Goal: Information Seeking & Learning: Learn about a topic

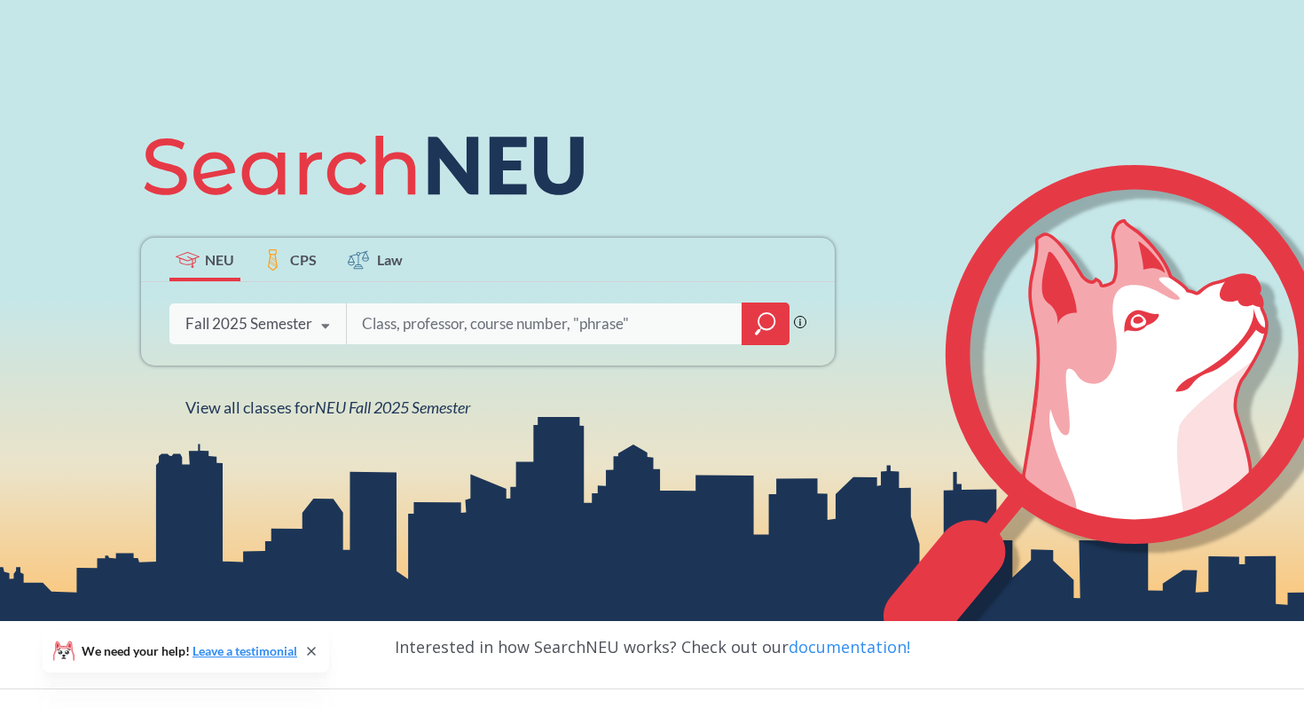
scroll to position [200, 0]
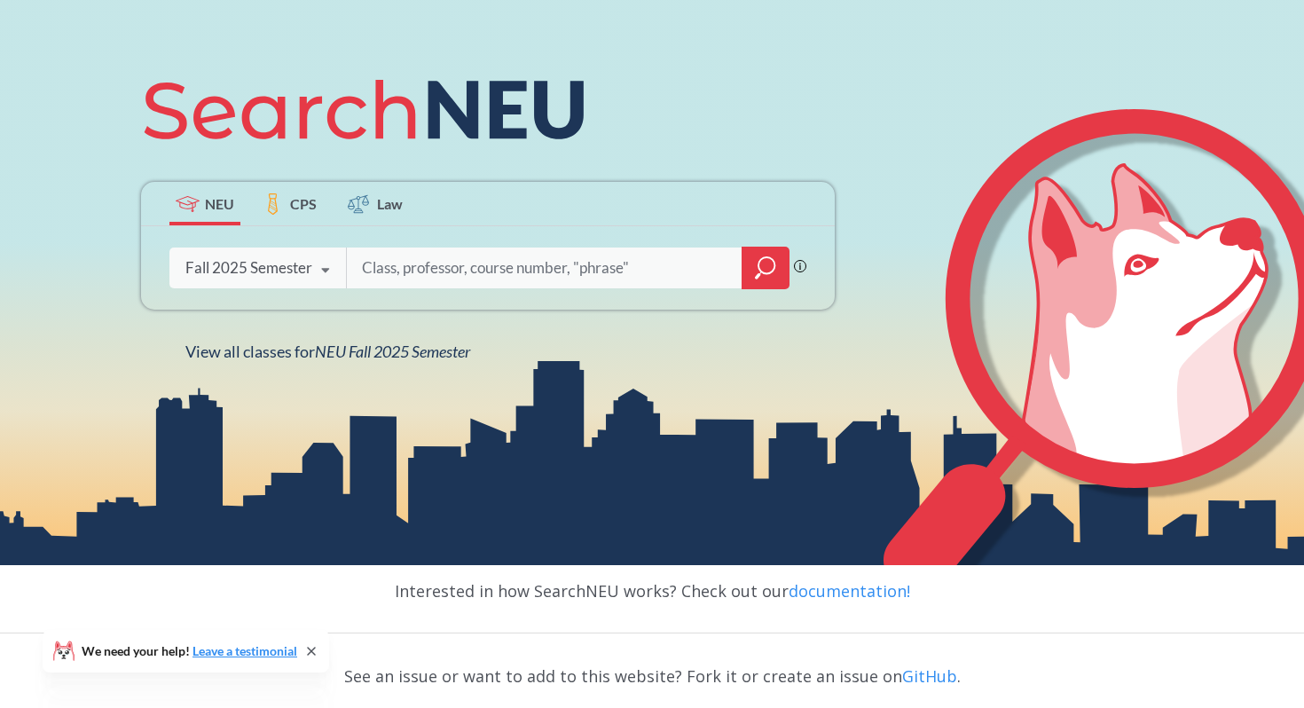
click at [455, 257] on input "search" at bounding box center [544, 267] width 369 height 37
type input "educ"
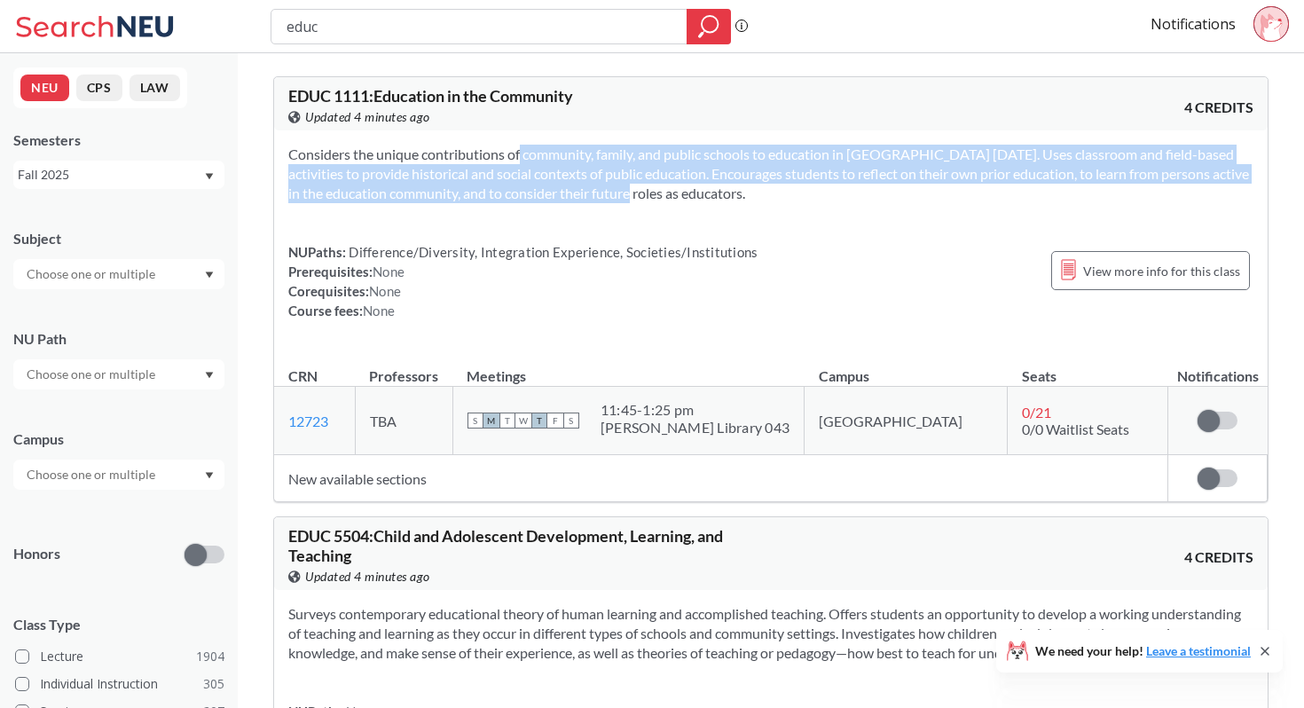
drag, startPoint x: 495, startPoint y: 157, endPoint x: 649, endPoint y: 196, distance: 159.2
click at [649, 196] on section "Considers the unique contributions of community, family, and public schools to …" at bounding box center [770, 174] width 965 height 59
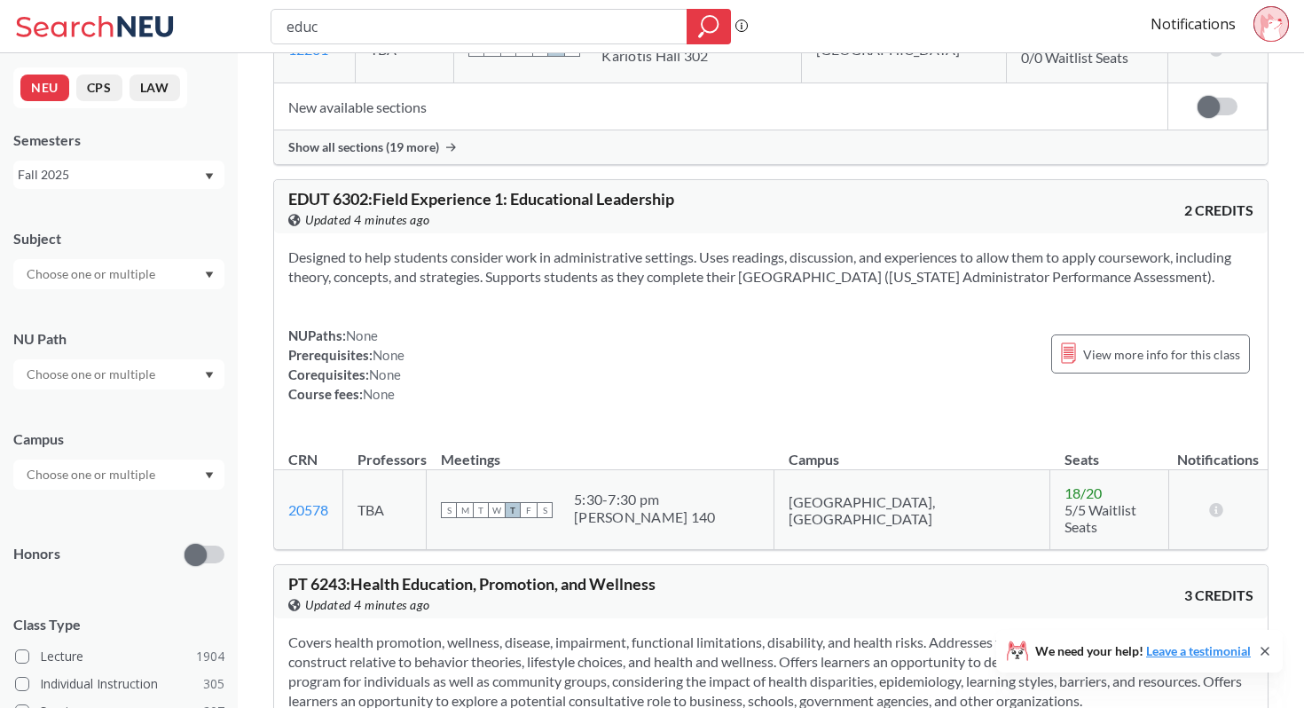
scroll to position [4923, 0]
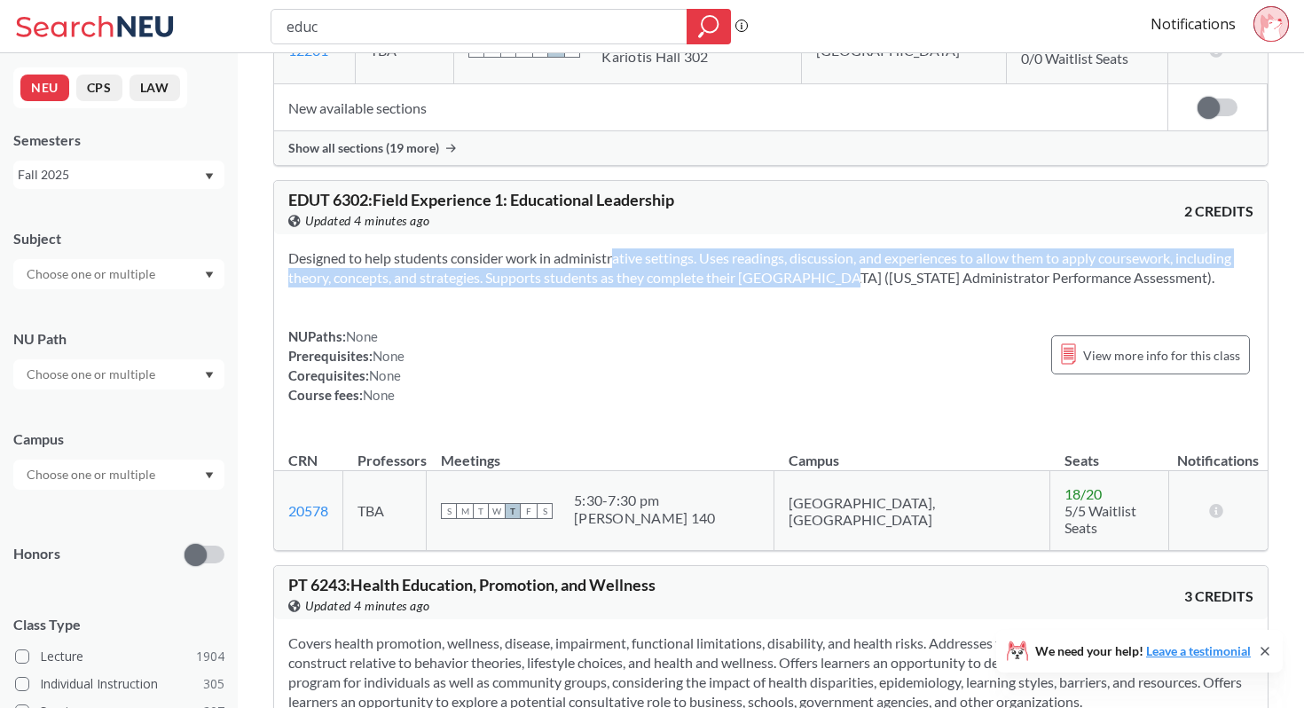
drag, startPoint x: 586, startPoint y: 153, endPoint x: 806, endPoint y: 176, distance: 221.2
click at [806, 248] on section "Designed to help students consider work in administrative settings. Uses readin…" at bounding box center [770, 267] width 965 height 39
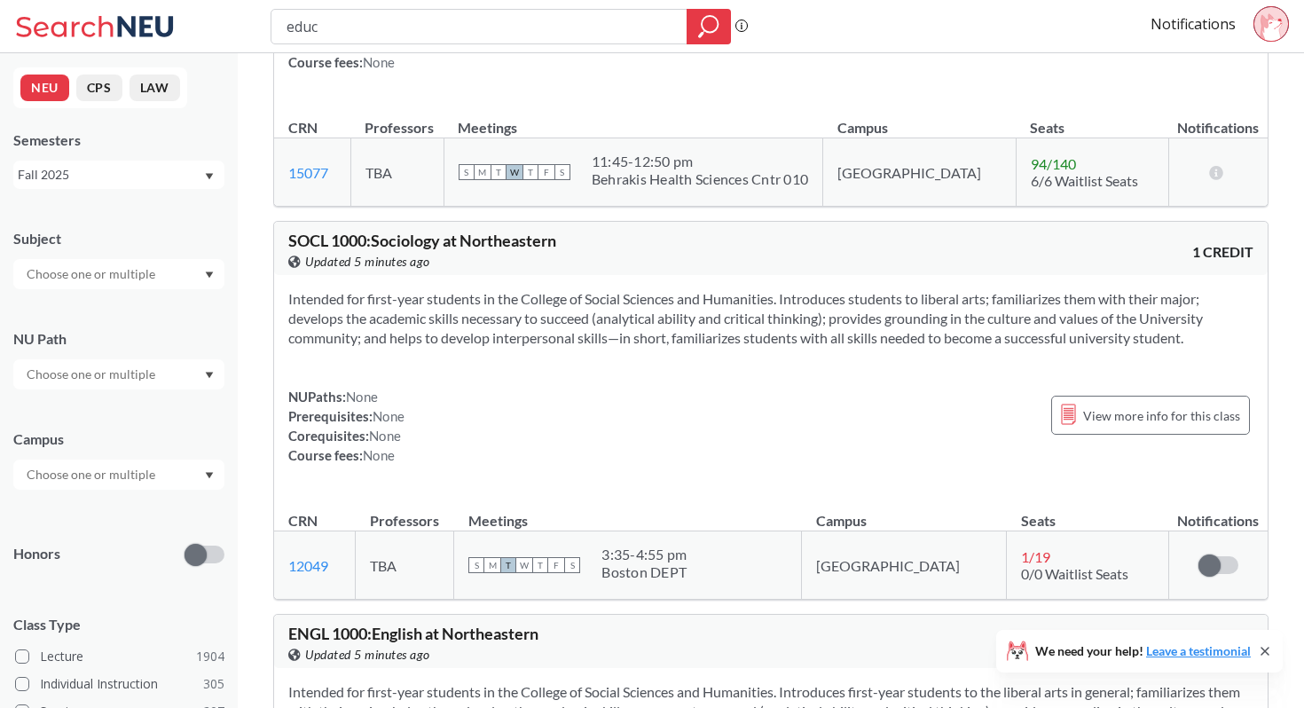
scroll to position [16204, 0]
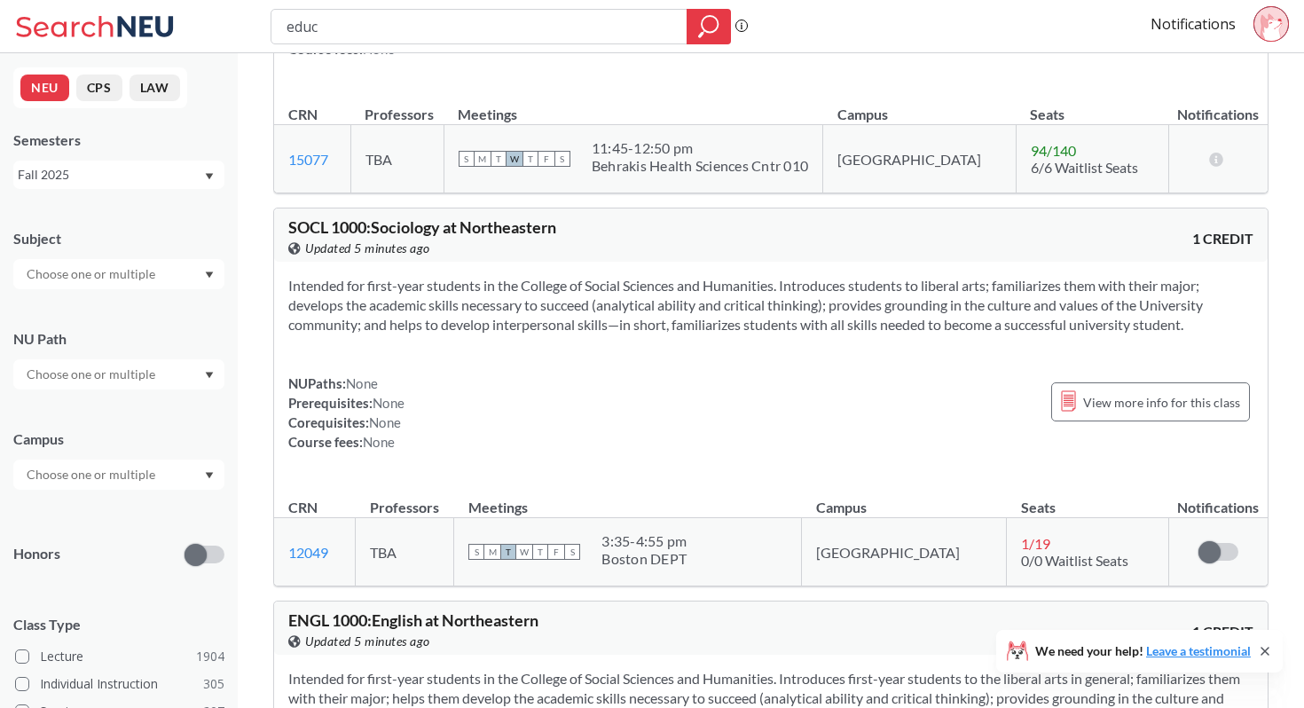
click at [208, 276] on icon "Dropdown arrow" at bounding box center [209, 274] width 9 height 7
click at [137, 345] on p "Army ROTC" at bounding box center [123, 337] width 200 height 18
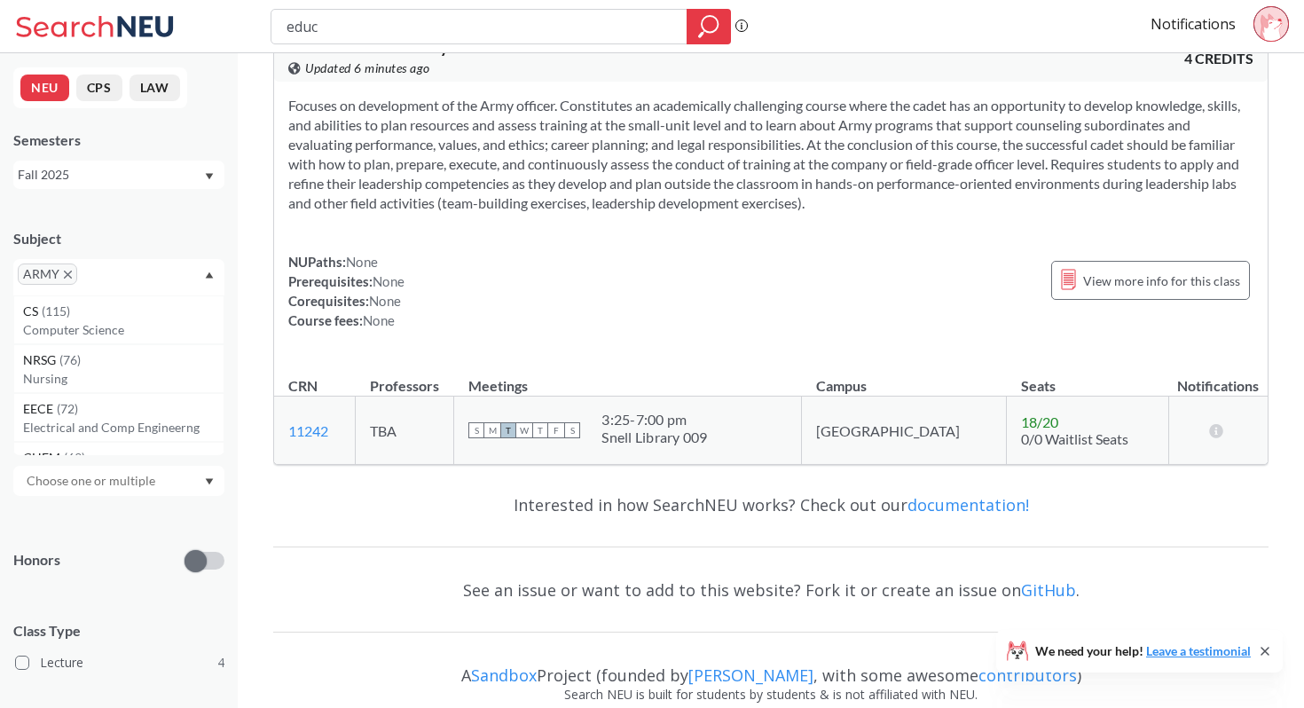
scroll to position [1520, 0]
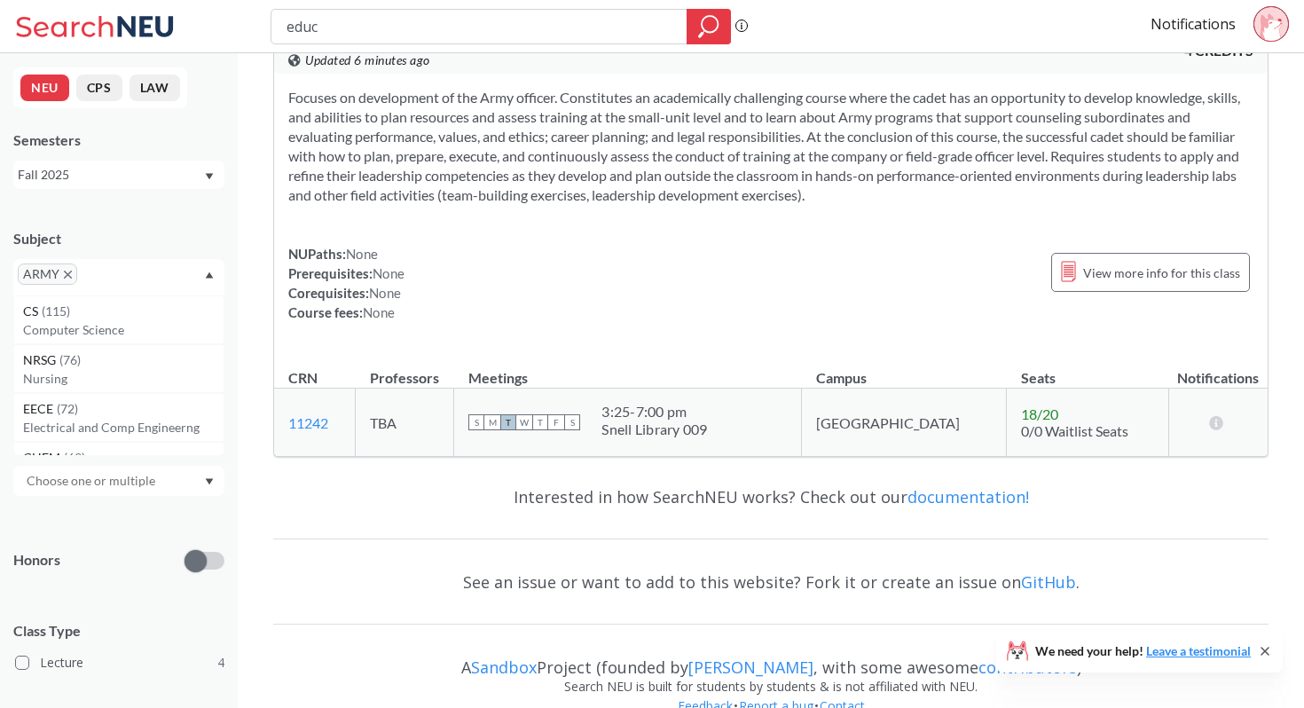
click at [72, 278] on span "ARMY" at bounding box center [47, 273] width 59 height 21
click at [66, 273] on icon "X to remove pill" at bounding box center [68, 274] width 8 height 8
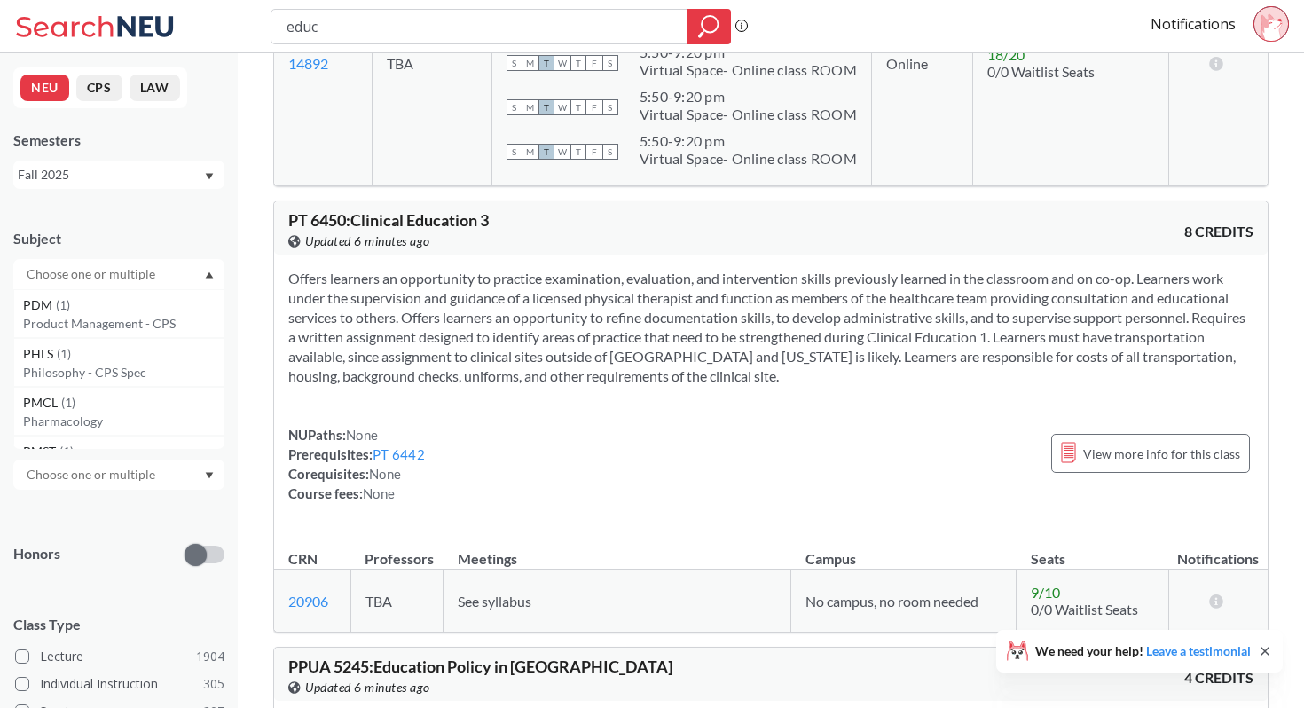
scroll to position [9303, 0]
click at [141, 430] on p "[GEOGRAPHIC_DATA]" at bounding box center [123, 435] width 200 height 18
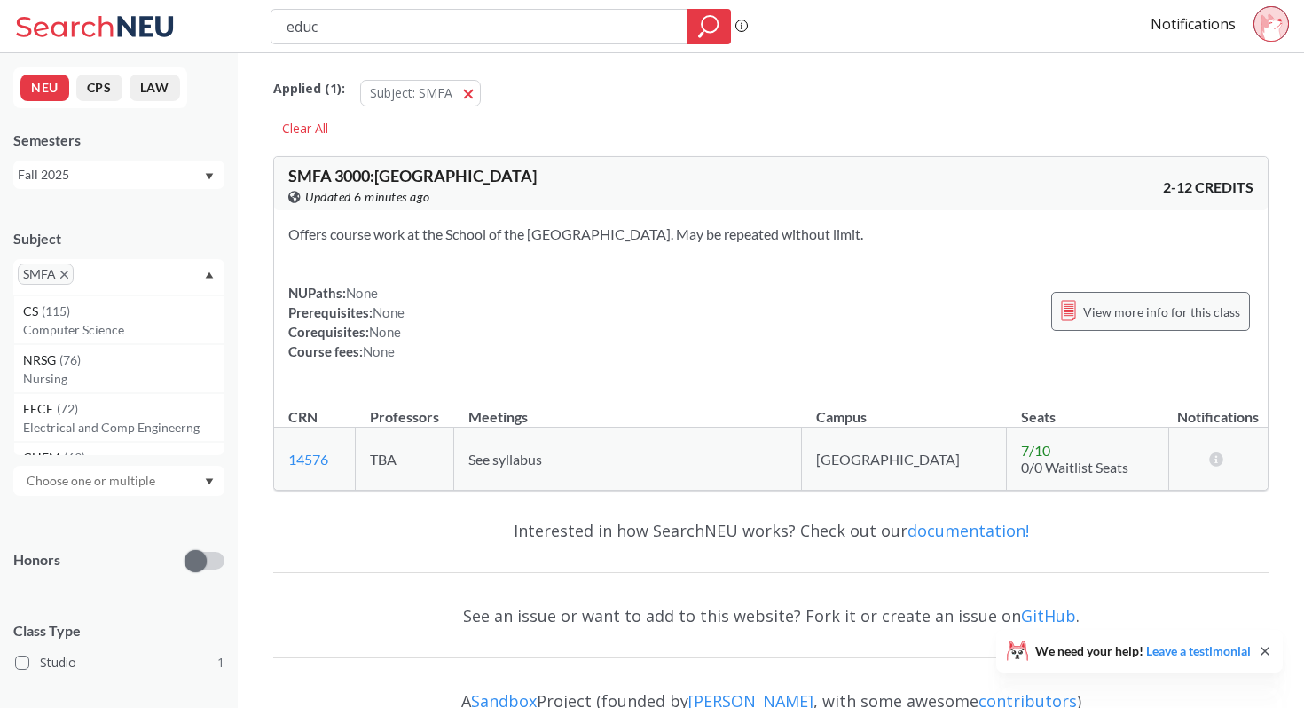
click at [1176, 305] on span "View more info for this class" at bounding box center [1161, 312] width 157 height 22
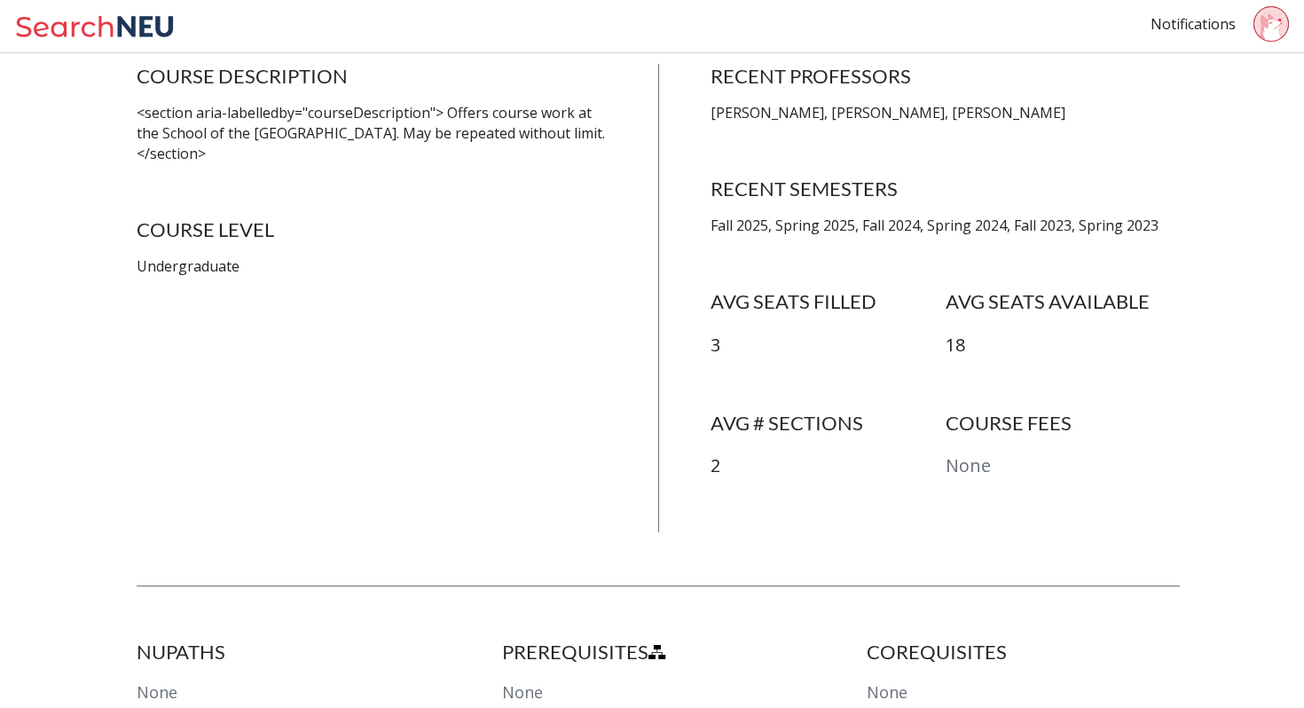
scroll to position [378, 0]
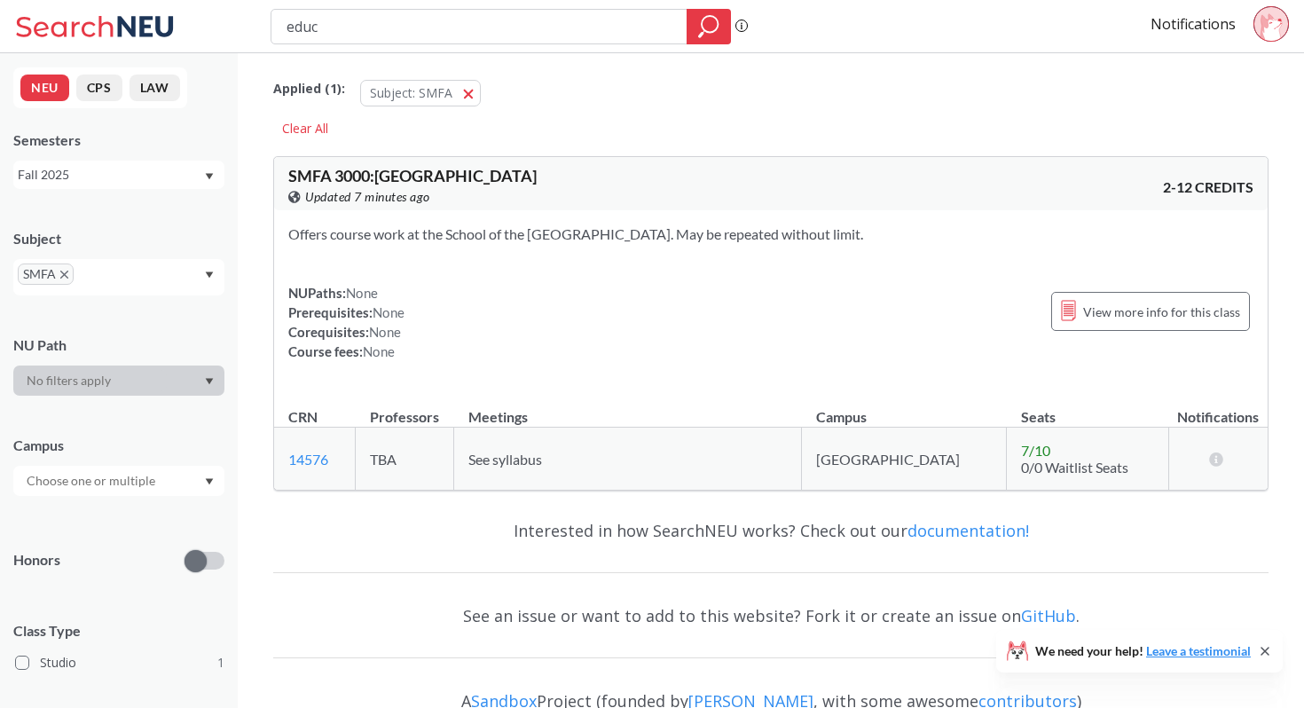
click at [137, 384] on div at bounding box center [118, 380] width 211 height 30
click at [196, 273] on div "SMFA" at bounding box center [118, 277] width 211 height 36
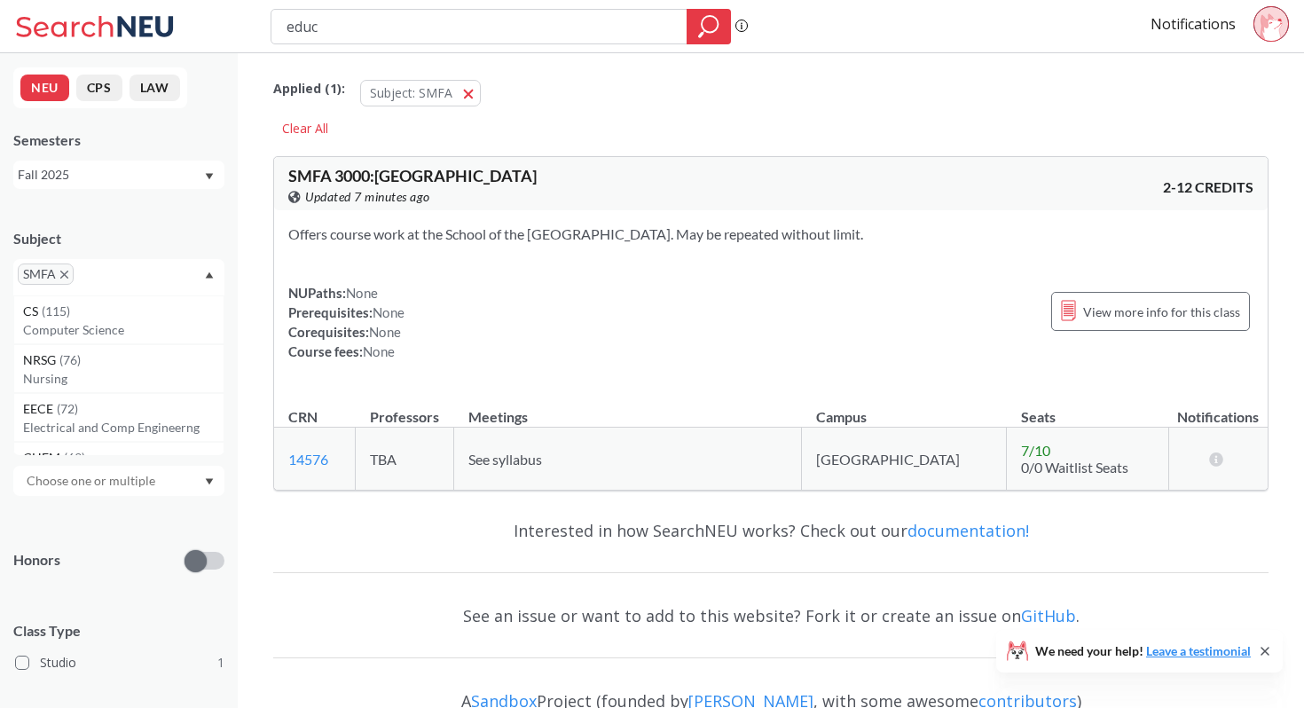
click at [62, 270] on icon "X to remove pill" at bounding box center [64, 274] width 8 height 8
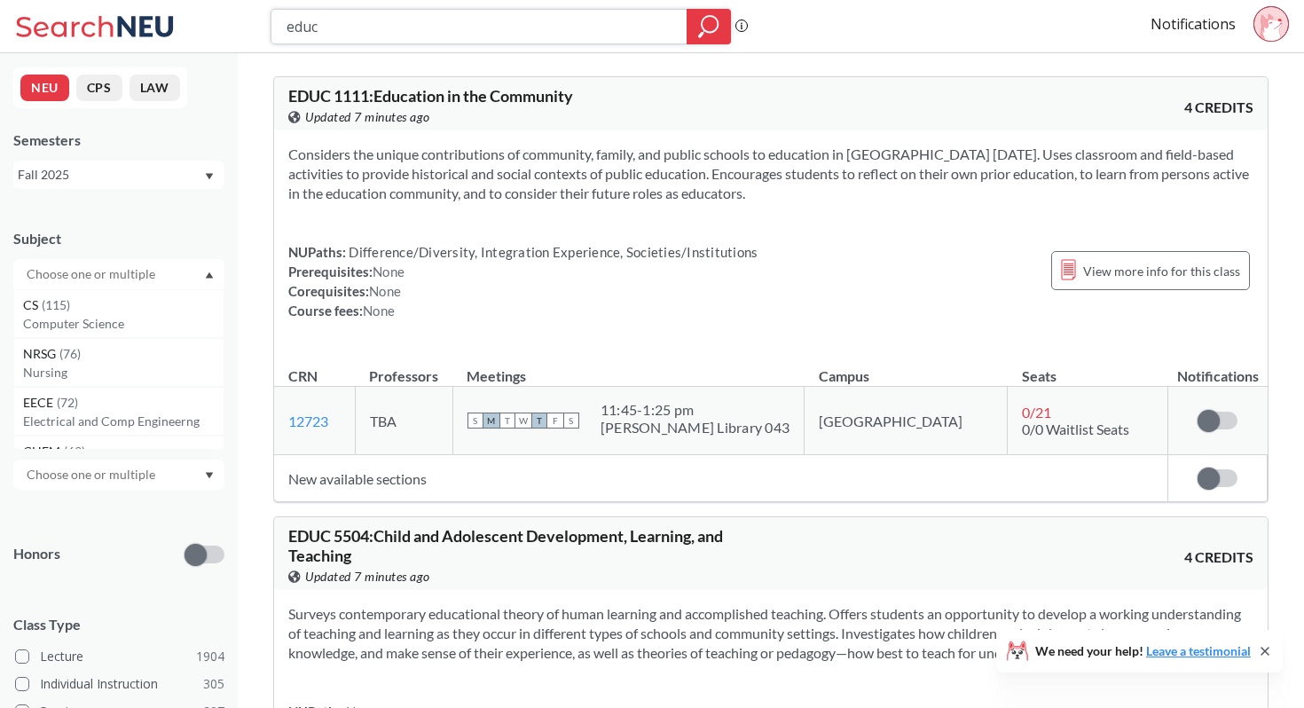
click at [346, 36] on input "educ" at bounding box center [479, 27] width 389 height 30
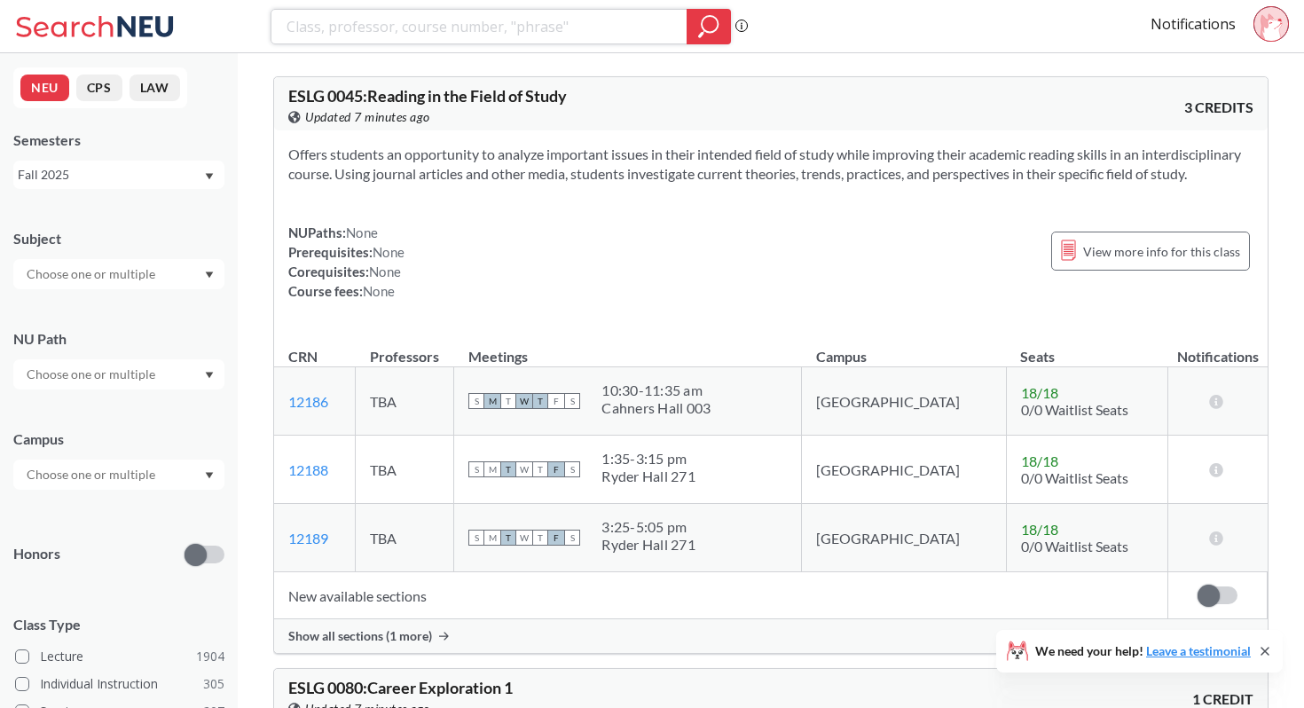
click at [704, 24] on icon "magnifying glass" at bounding box center [708, 26] width 21 height 25
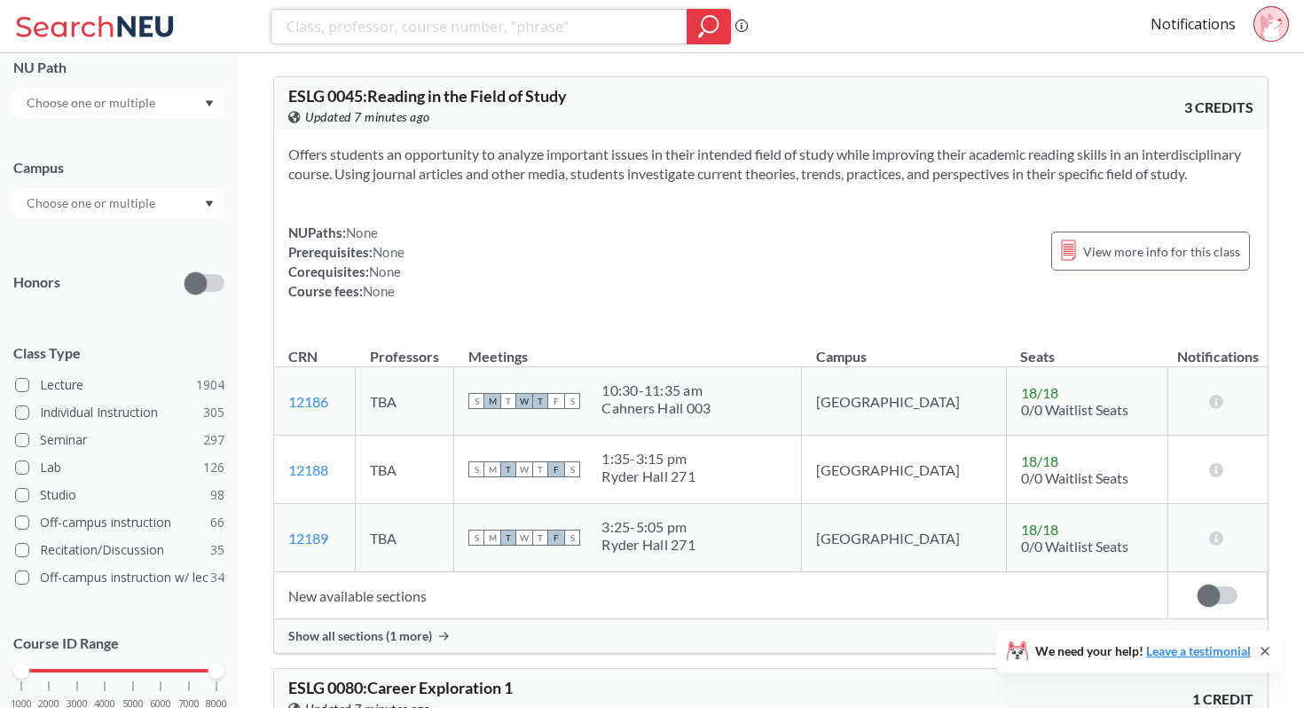
scroll to position [329, 0]
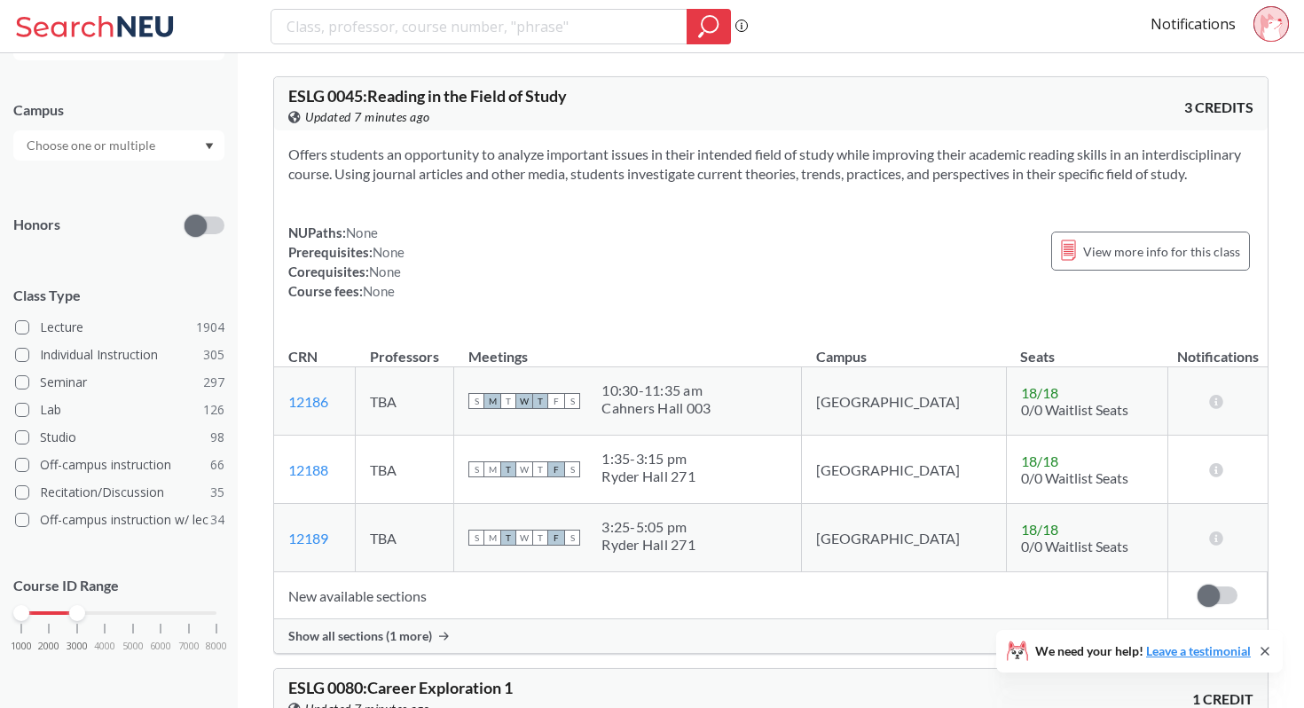
drag, startPoint x: 215, startPoint y: 612, endPoint x: 74, endPoint y: 623, distance: 141.4
click at [74, 623] on div "1000 2000 3000 4000 5000 6000 7000 8000" at bounding box center [118, 647] width 211 height 80
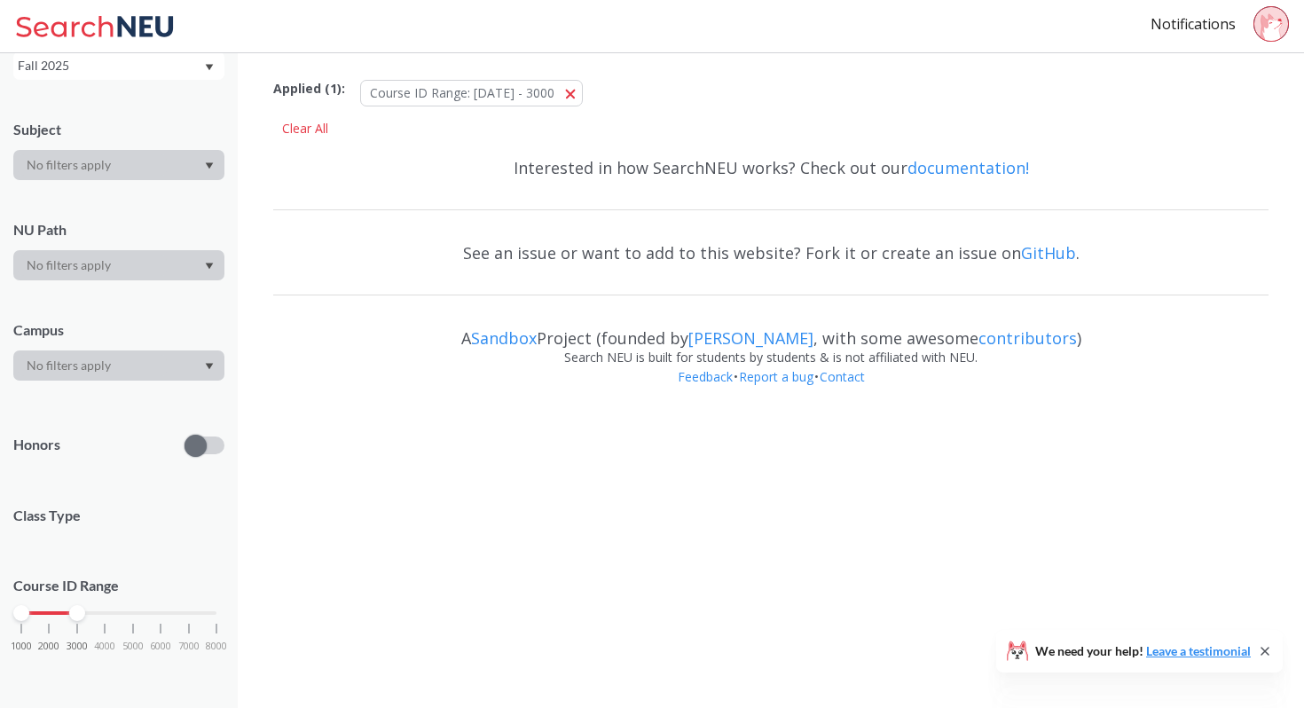
scroll to position [274, 0]
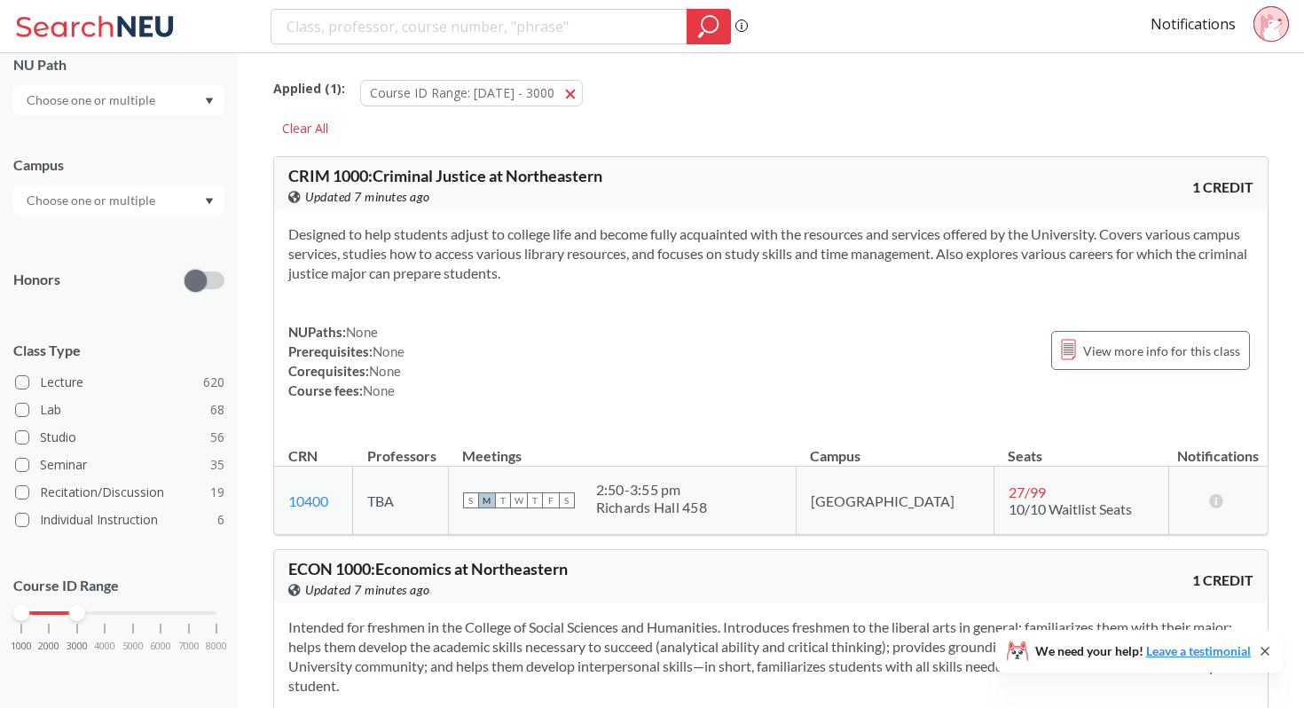
click at [74, 606] on div at bounding box center [77, 613] width 16 height 16
drag, startPoint x: 24, startPoint y: 608, endPoint x: 45, endPoint y: 610, distance: 21.4
click at [45, 610] on div at bounding box center [49, 613] width 16 height 16
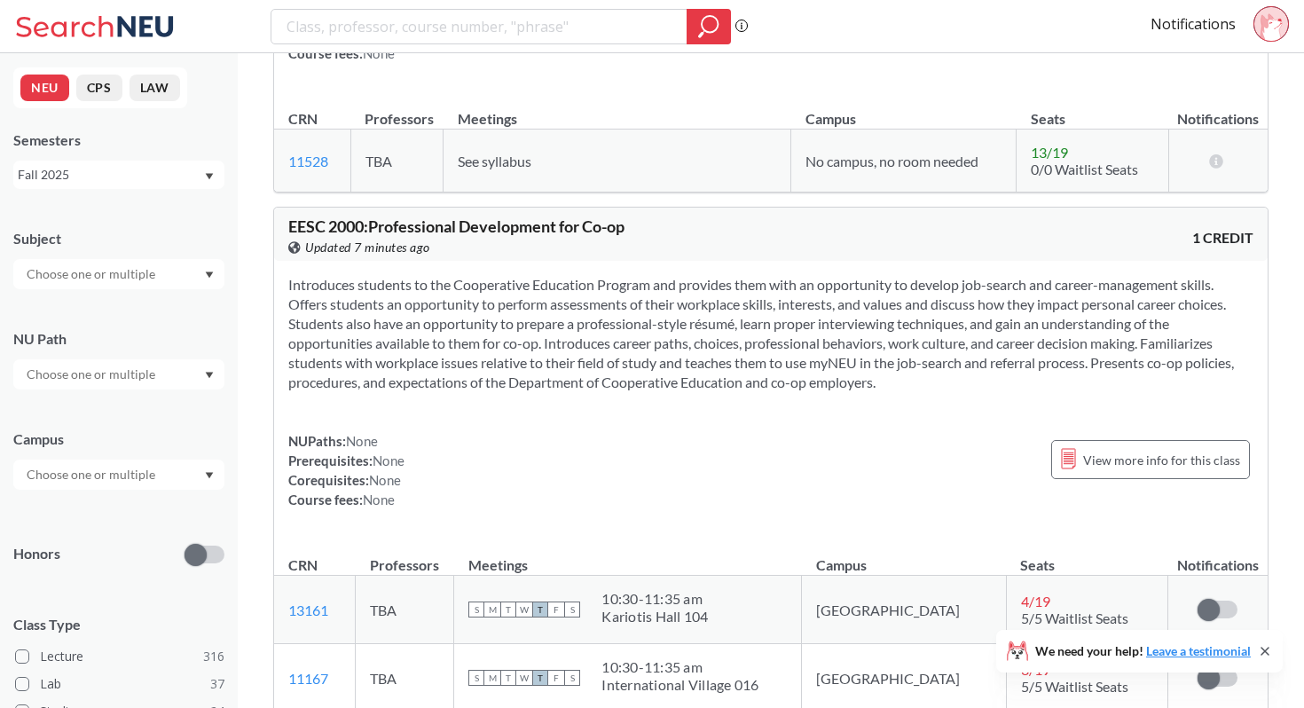
scroll to position [302, 0]
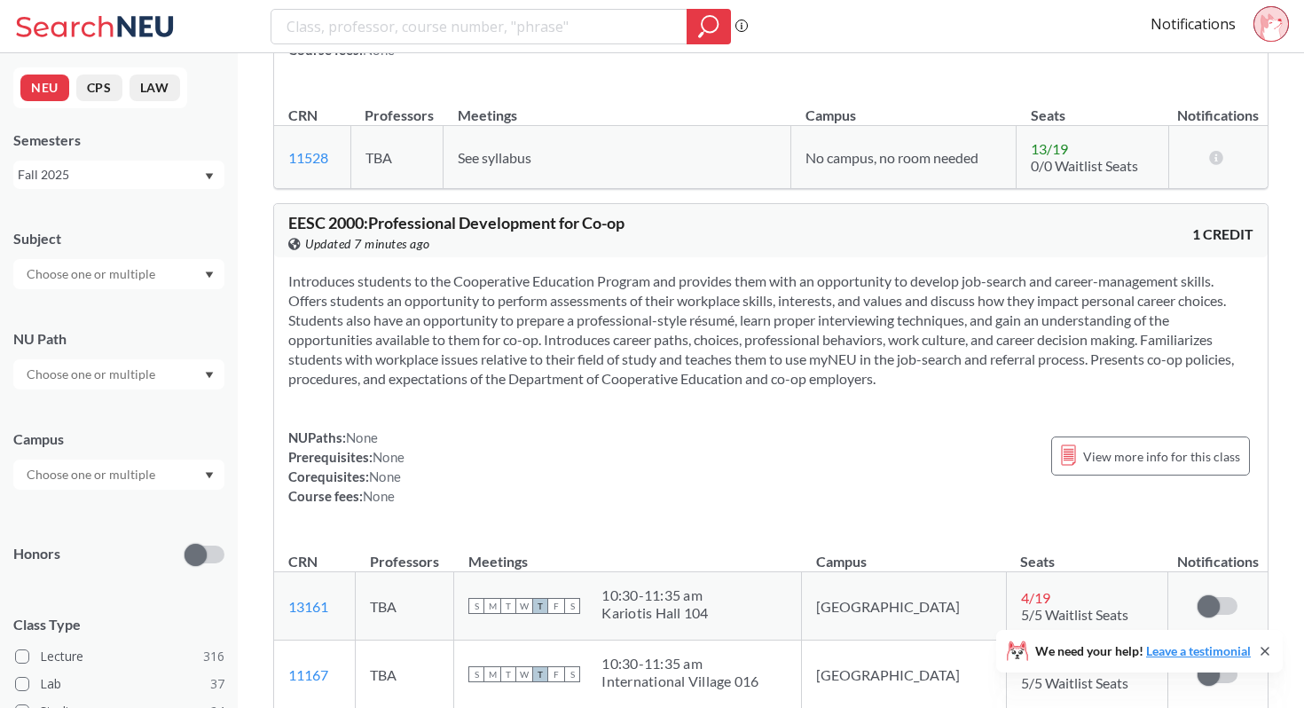
click at [118, 284] on input "text" at bounding box center [92, 273] width 149 height 21
click at [151, 271] on input "text" at bounding box center [92, 273] width 149 height 21
click at [211, 270] on div at bounding box center [118, 274] width 211 height 30
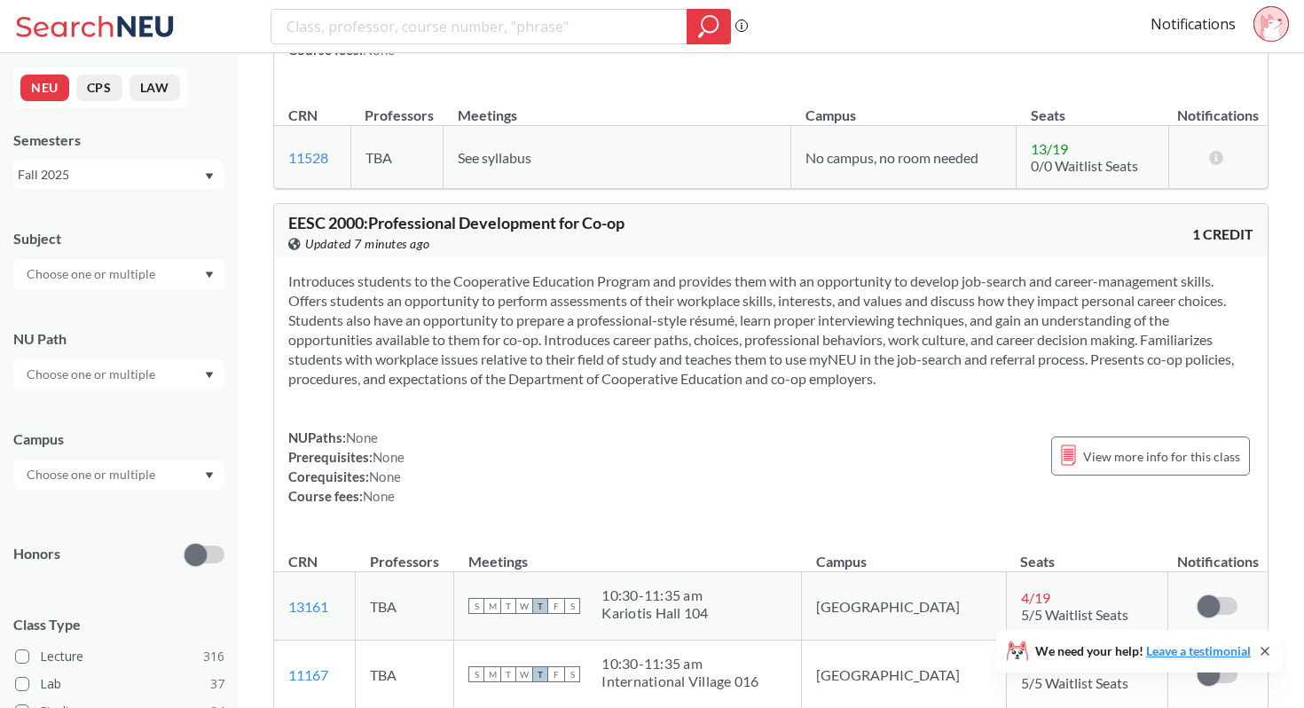
click at [194, 367] on div at bounding box center [118, 374] width 211 height 30
click at [138, 458] on span "Creative Express/Innov" at bounding box center [88, 463] width 131 height 20
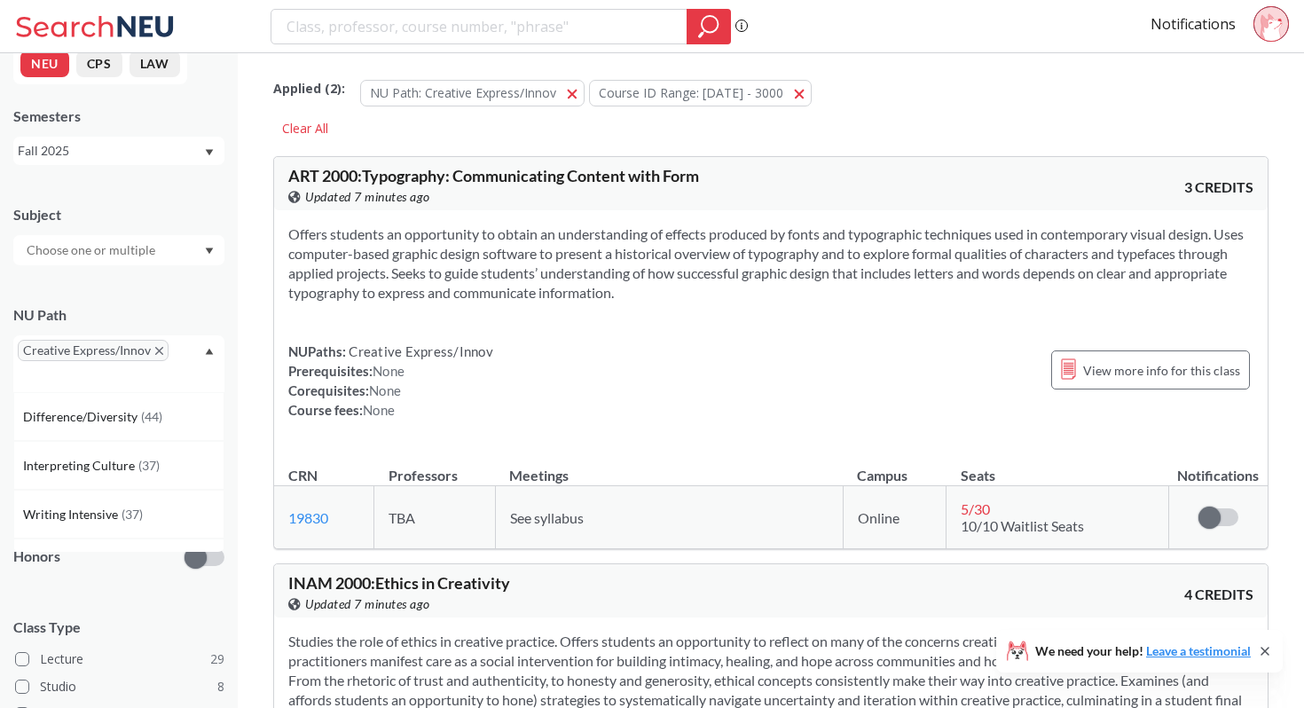
scroll to position [25, 0]
click at [206, 344] on div "Creative Express/Innov" at bounding box center [118, 362] width 211 height 57
click at [191, 471] on div at bounding box center [118, 476] width 211 height 30
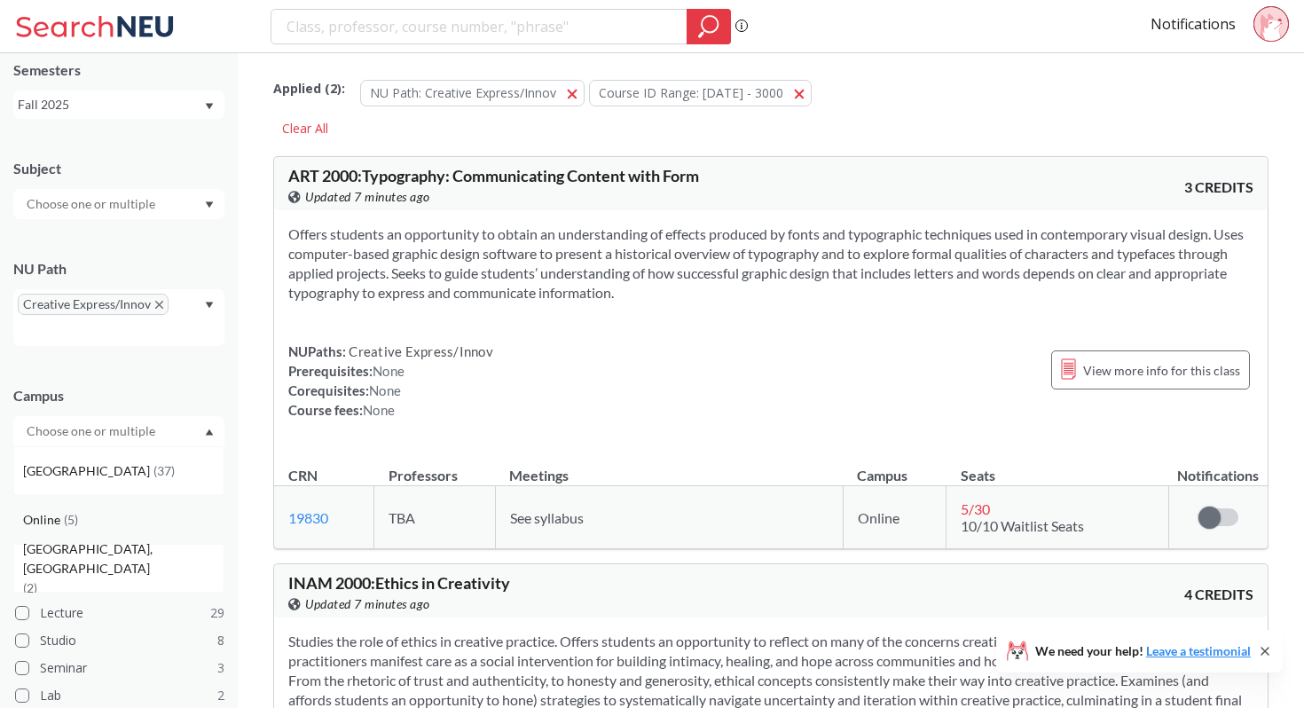
scroll to position [82, 0]
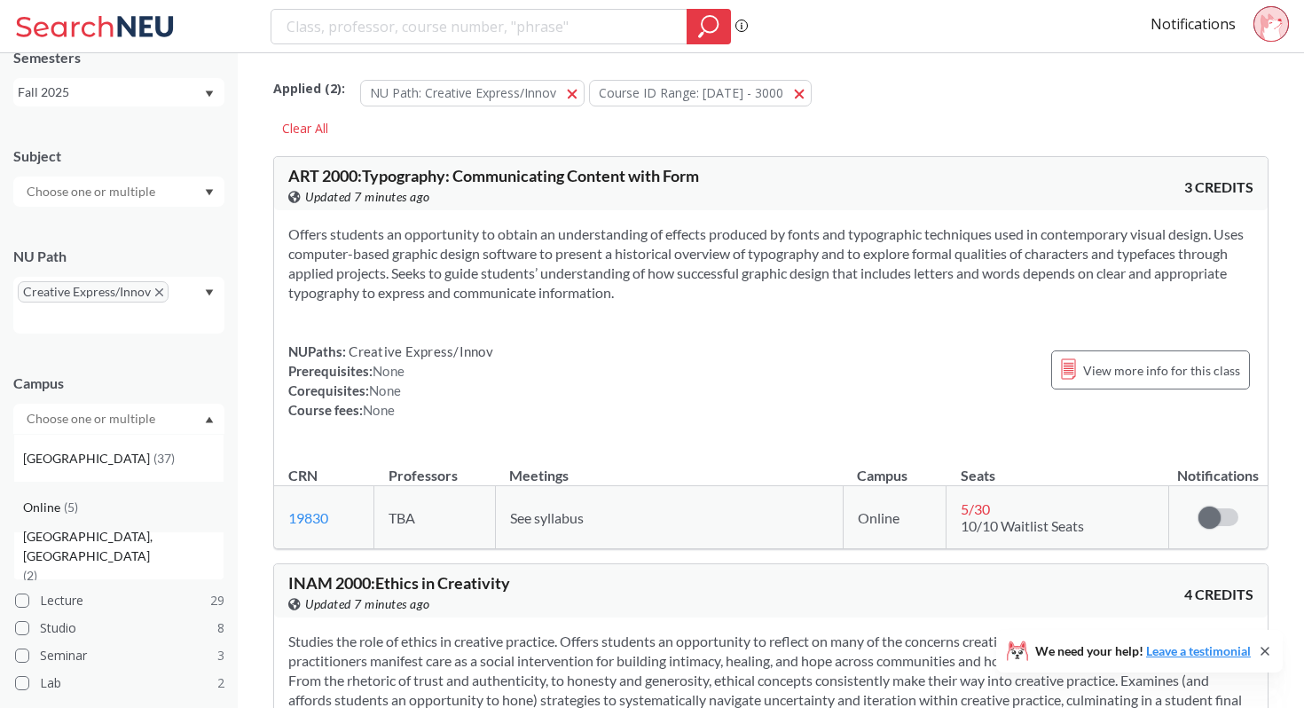
click at [125, 506] on div "Online ( 5 )" at bounding box center [123, 508] width 200 height 20
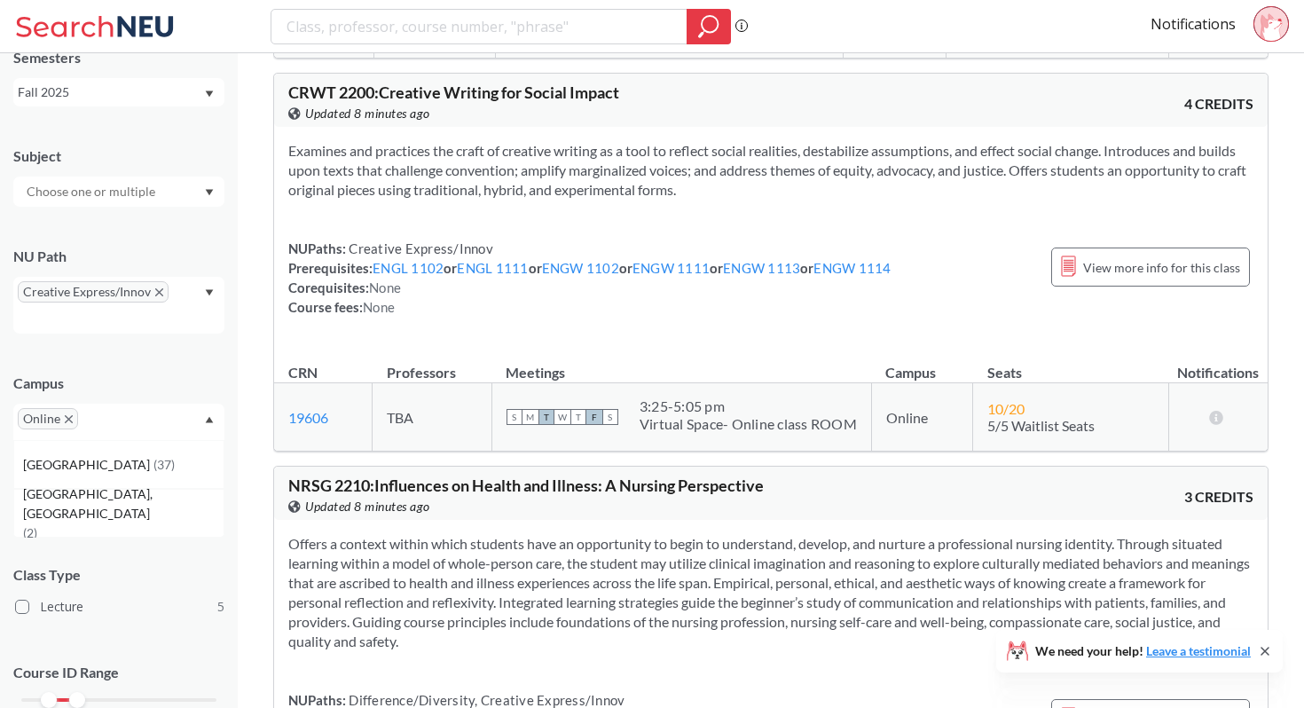
scroll to position [488, 0]
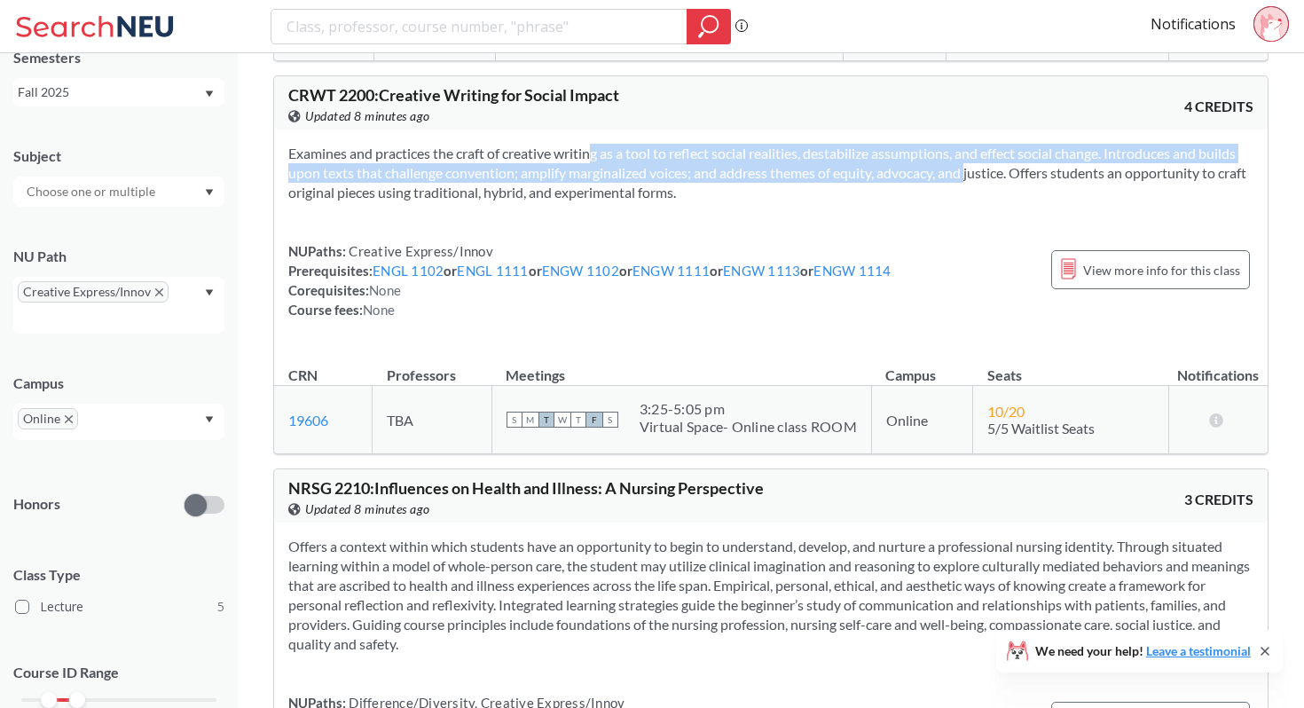
drag, startPoint x: 571, startPoint y: 149, endPoint x: 938, endPoint y: 168, distance: 367.7
click at [939, 169] on section "Examines and practices the craft of creative writing as a tool to reflect socia…" at bounding box center [770, 173] width 965 height 59
click at [938, 168] on section "Examines and practices the craft of creative writing as a tool to reflect socia…" at bounding box center [770, 173] width 965 height 59
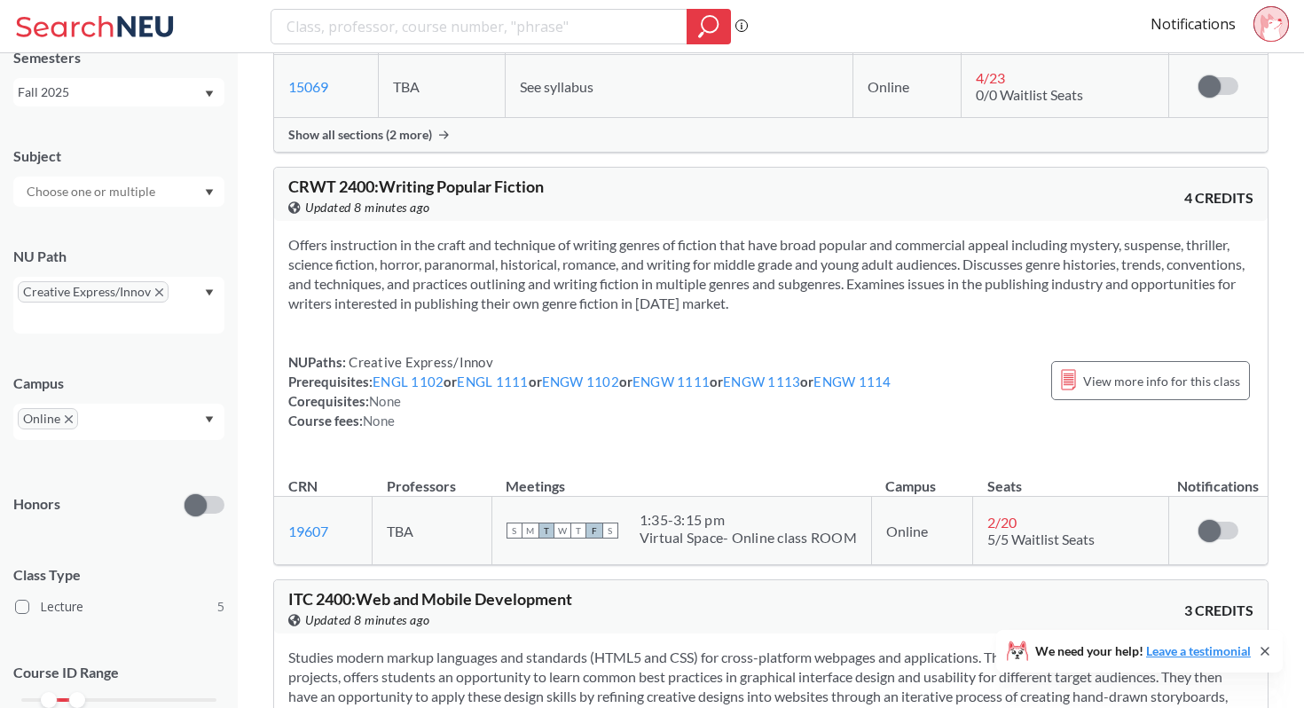
scroll to position [1397, 0]
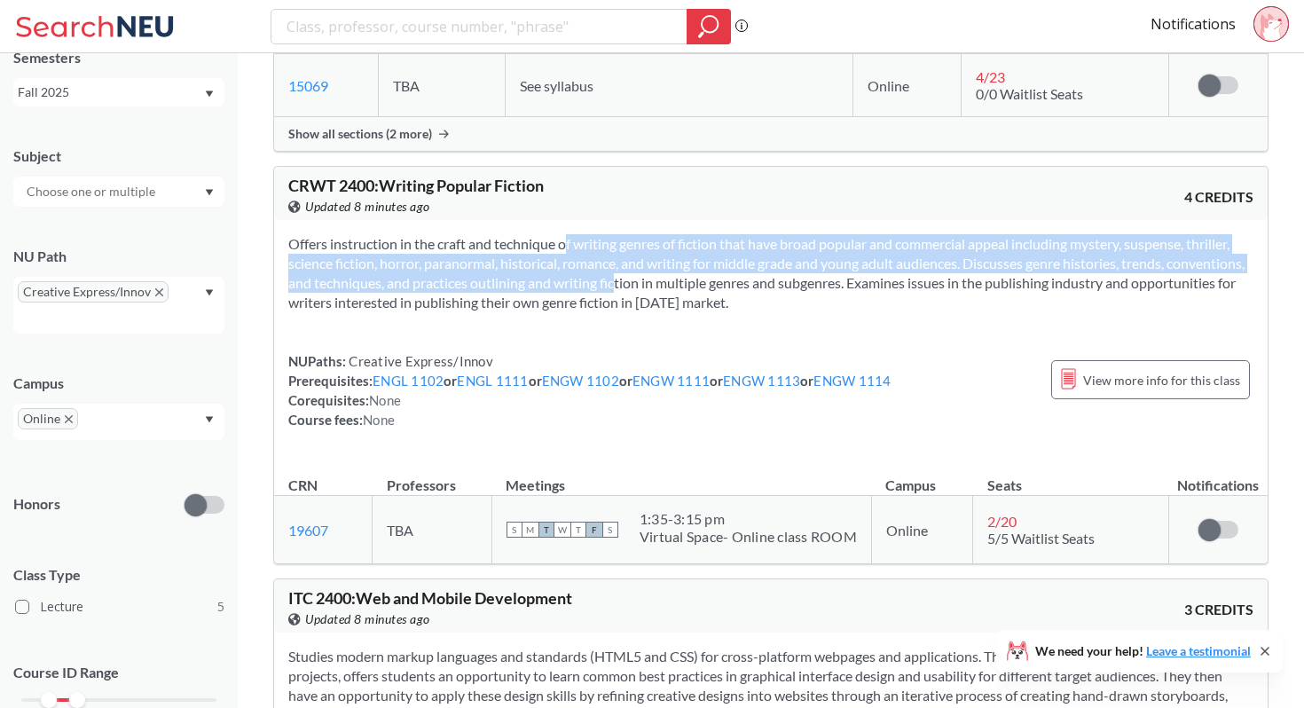
drag, startPoint x: 534, startPoint y: 251, endPoint x: 676, endPoint y: 283, distance: 145.4
click at [677, 283] on section "Offers instruction in the craft and technique of writing genres of fiction that…" at bounding box center [770, 273] width 965 height 78
click at [676, 283] on section "Offers instruction in the craft and technique of writing genres of fiction that…" at bounding box center [770, 273] width 965 height 78
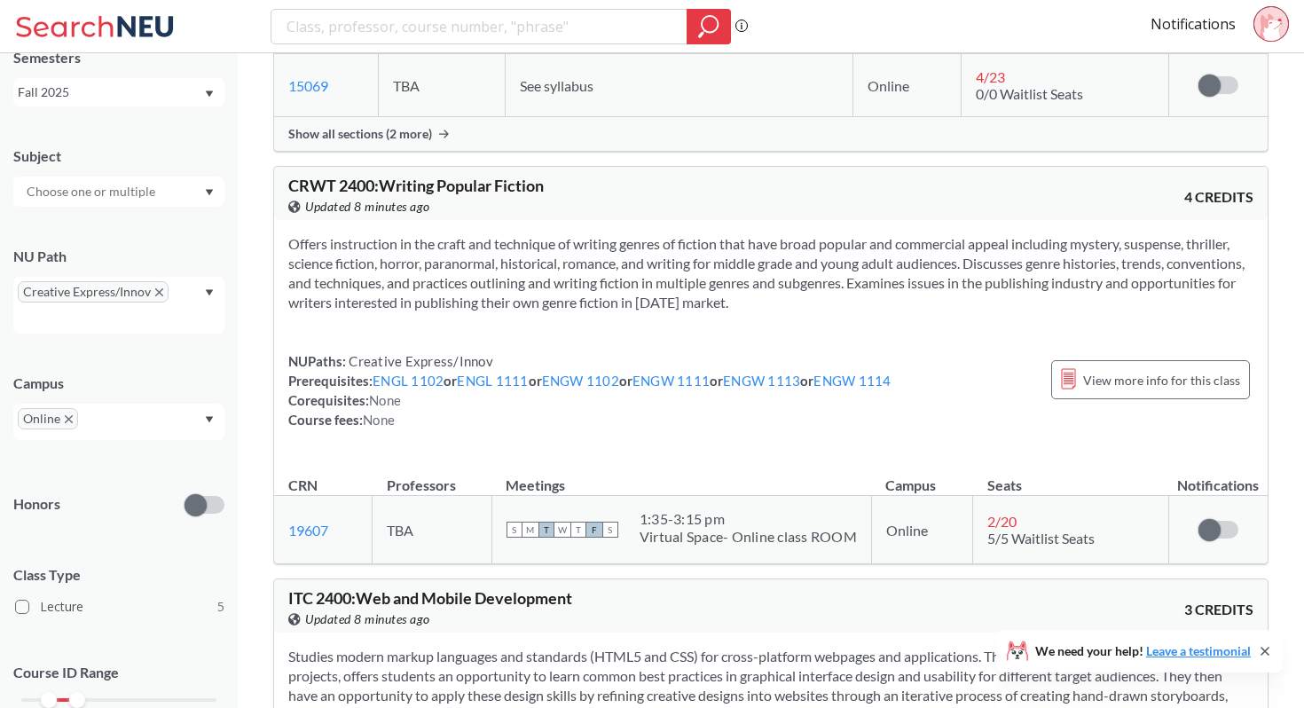
scroll to position [1454, 0]
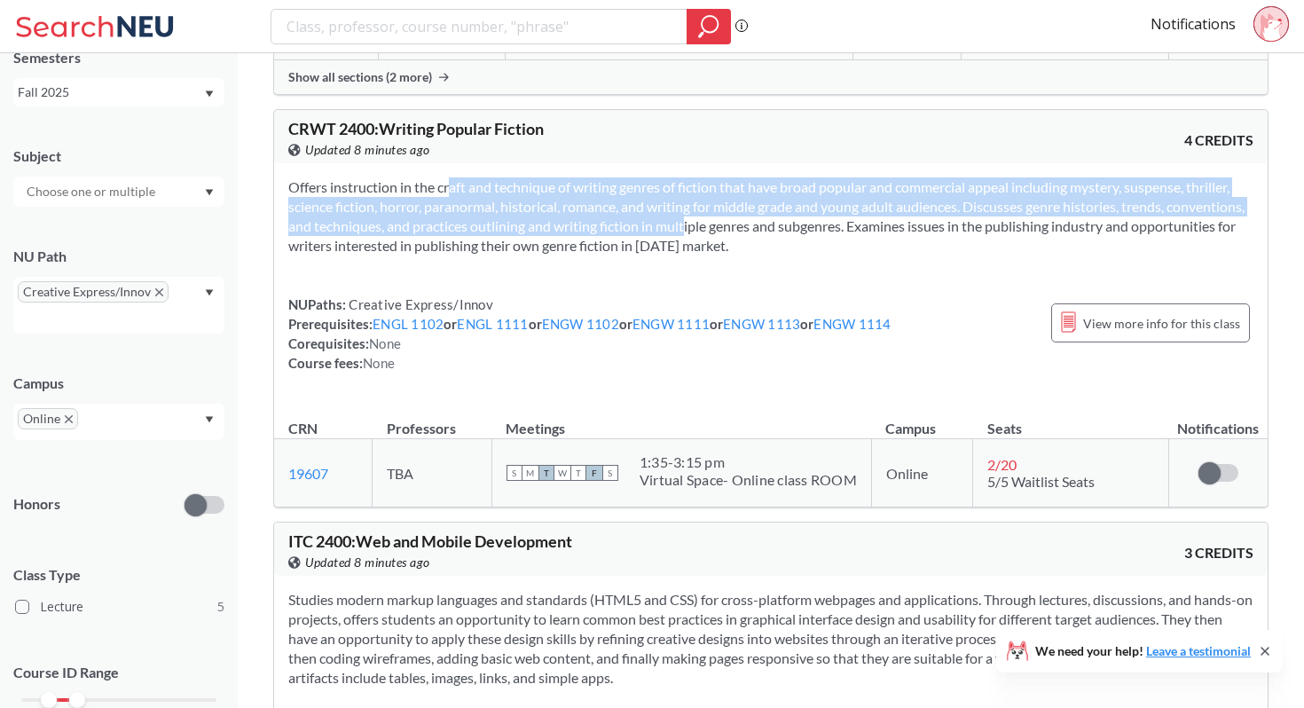
drag, startPoint x: 425, startPoint y: 190, endPoint x: 731, endPoint y: 229, distance: 308.4
click at [732, 230] on section "Offers instruction in the craft and technique of writing genres of fiction that…" at bounding box center [770, 216] width 965 height 78
click at [731, 229] on section "Offers instruction in the craft and technique of writing genres of fiction that…" at bounding box center [770, 216] width 965 height 78
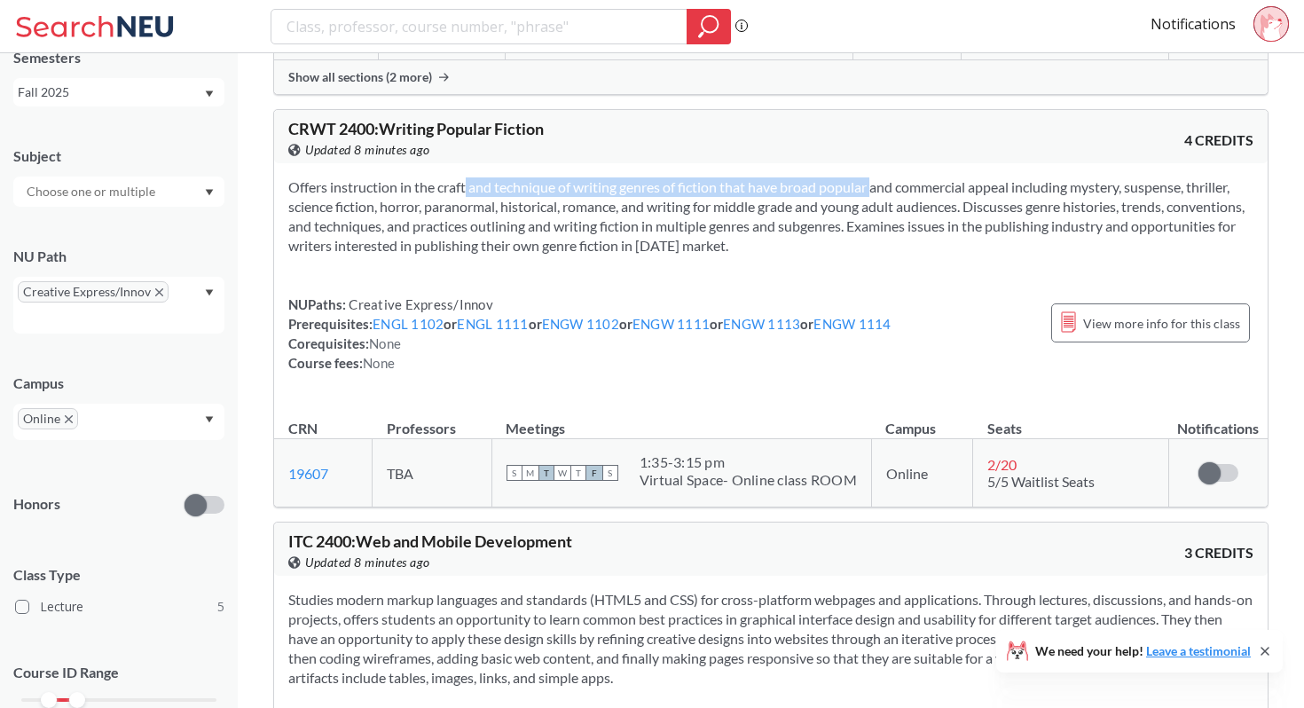
drag, startPoint x: 440, startPoint y: 190, endPoint x: 849, endPoint y: 193, distance: 408.8
click at [849, 194] on section "Offers instruction in the craft and technique of writing genres of fiction that…" at bounding box center [770, 216] width 965 height 78
click at [849, 193] on section "Offers instruction in the craft and technique of writing genres of fiction that…" at bounding box center [770, 216] width 965 height 78
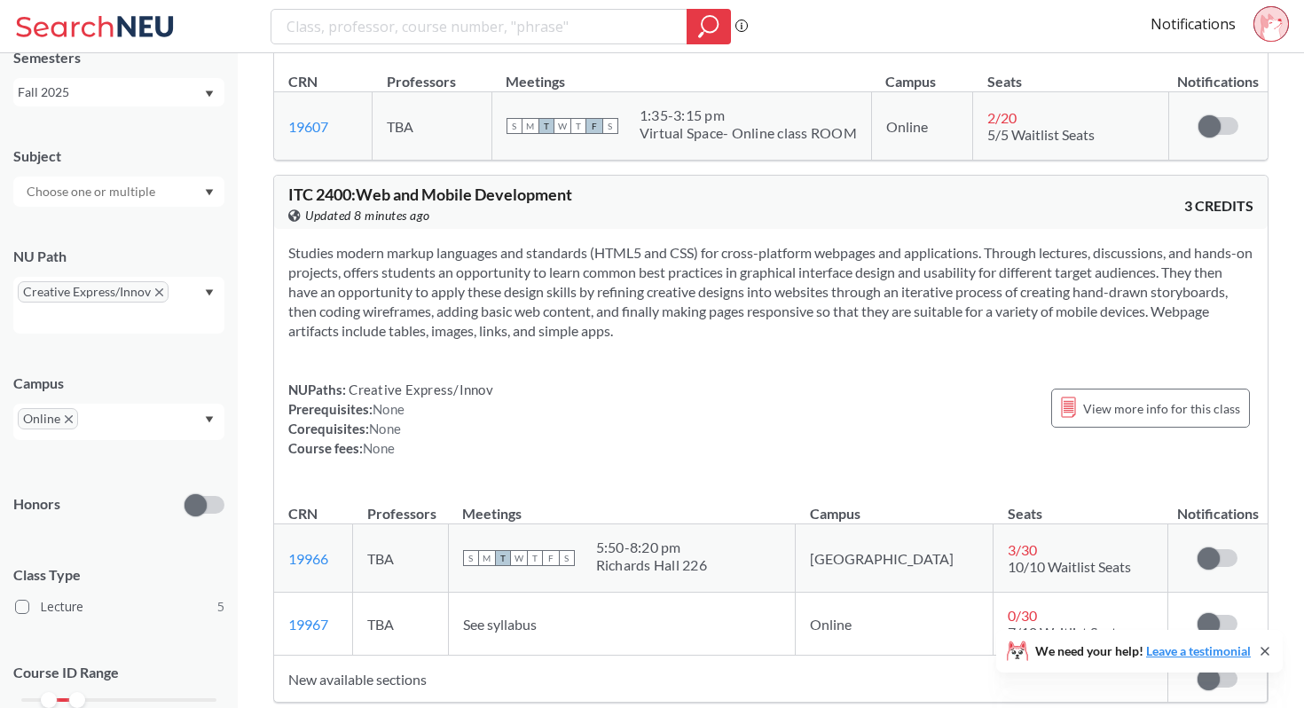
scroll to position [1806, 0]
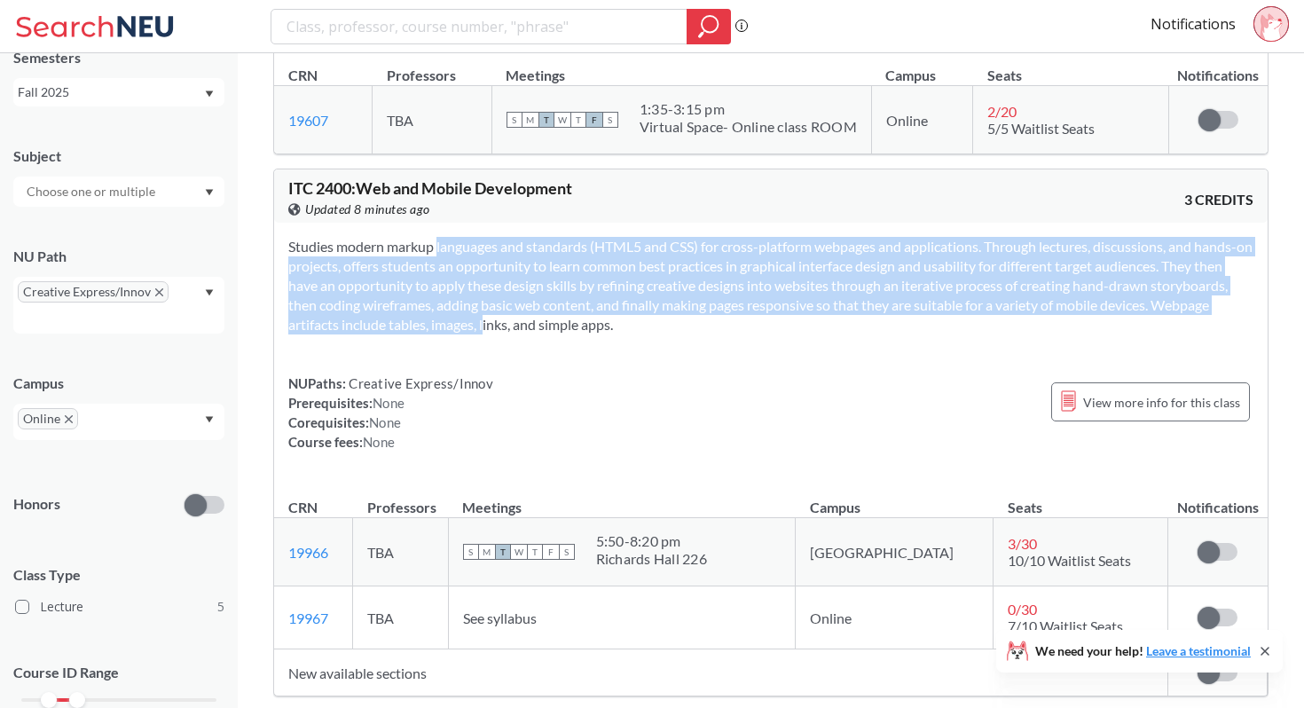
drag, startPoint x: 404, startPoint y: 246, endPoint x: 527, endPoint y: 317, distance: 141.5
click at [527, 317] on section "Studies modern markup languages and standards (HTML5 and CSS) for cross-platfor…" at bounding box center [770, 286] width 965 height 98
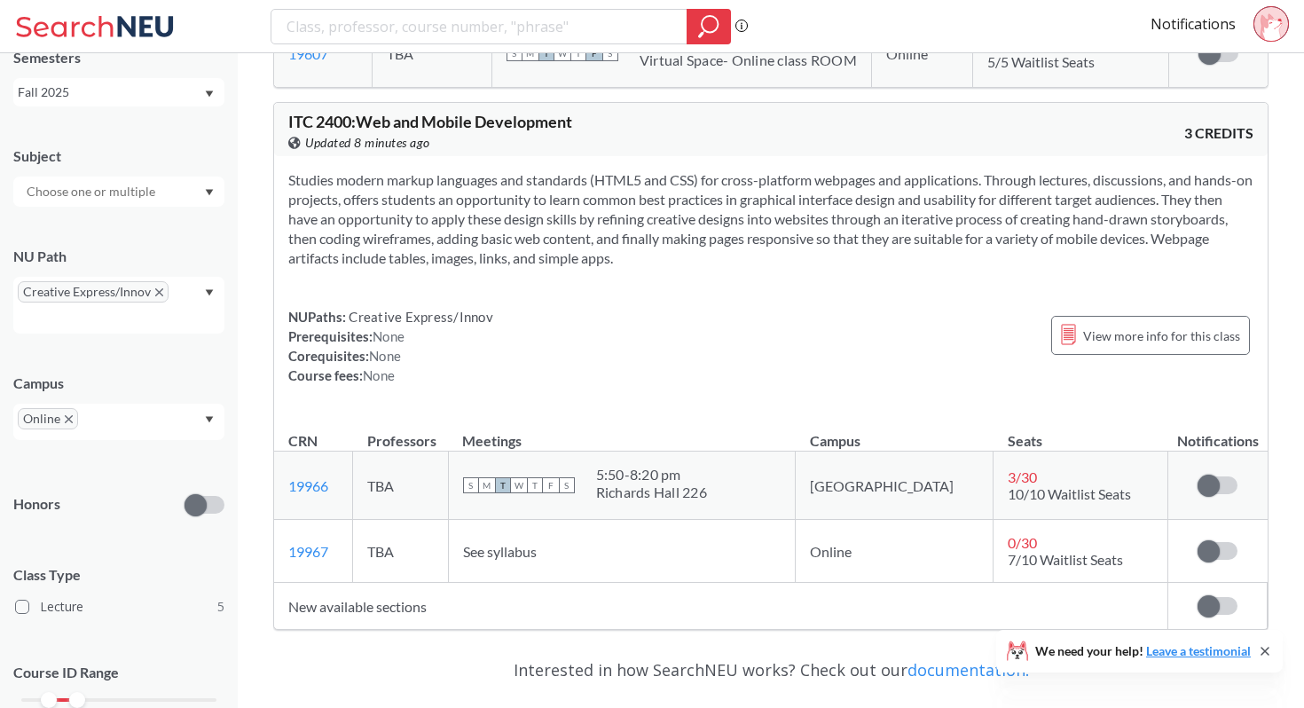
scroll to position [1872, 0]
click at [155, 294] on icon "X to remove pill" at bounding box center [159, 292] width 8 height 8
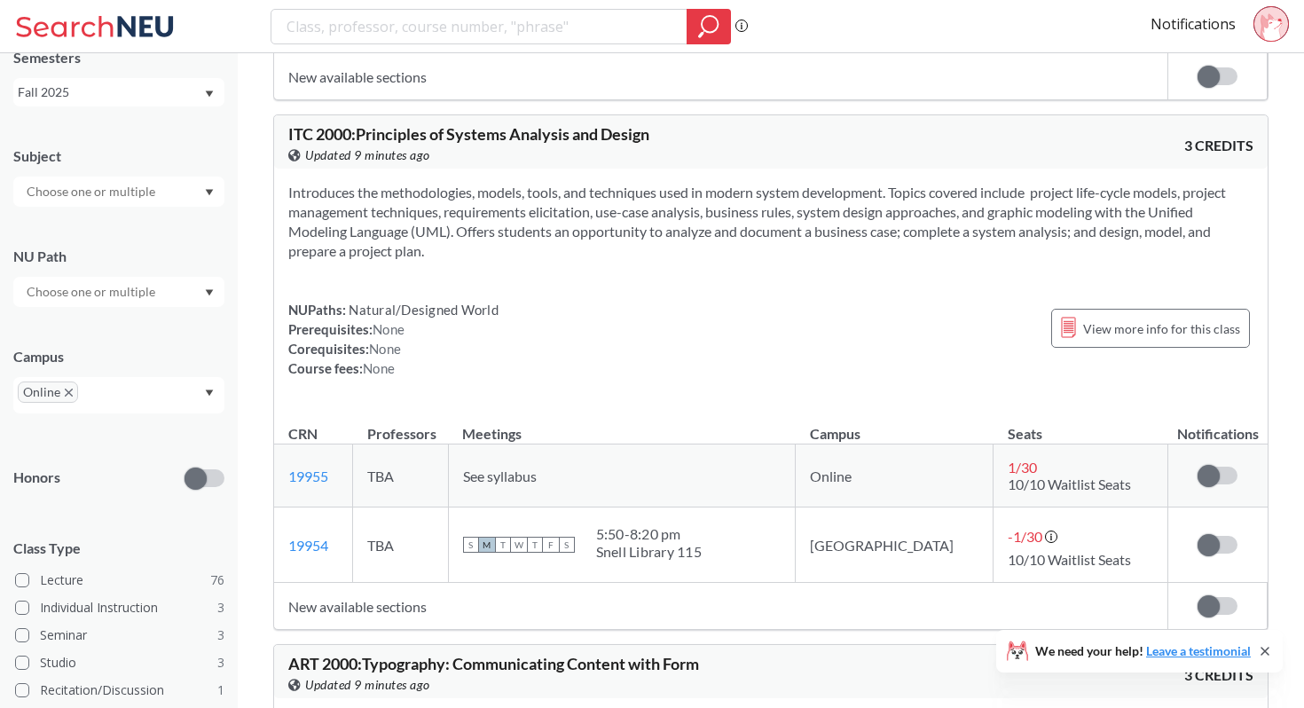
scroll to position [253, 0]
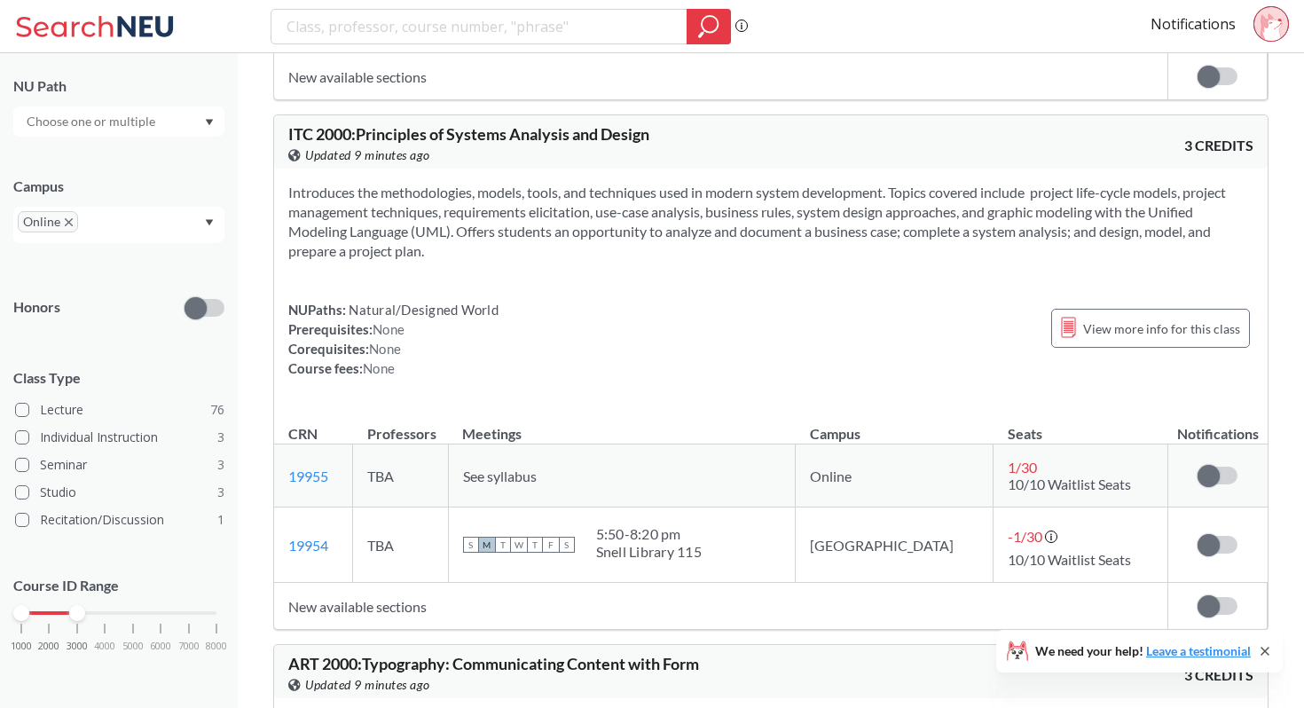
drag, startPoint x: 45, startPoint y: 615, endPoint x: 0, endPoint y: 615, distance: 45.2
click at [1, 615] on div "NEU CPS LAW Semesters Fall 2025 Subject NU Path Campus Online Honors Class Type…" at bounding box center [119, 380] width 238 height 654
